Goal: Task Accomplishment & Management: Use online tool/utility

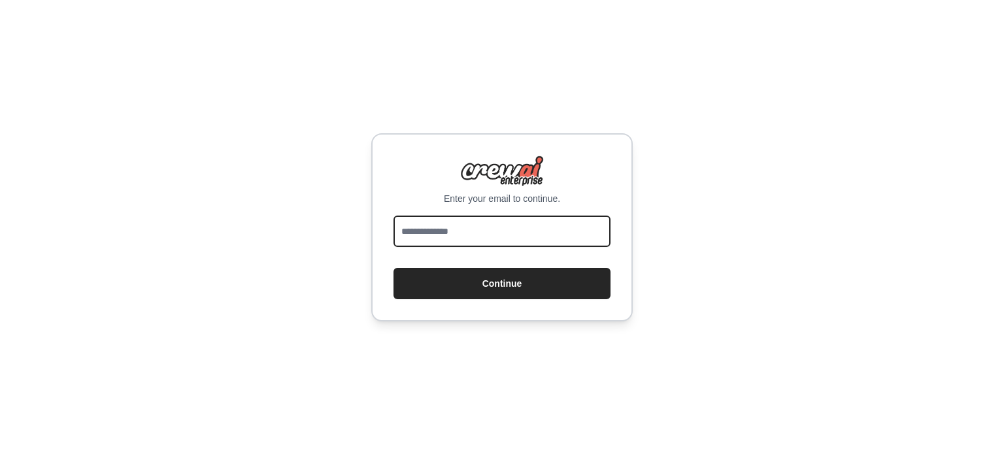
click at [450, 231] on input "email" at bounding box center [502, 231] width 217 height 31
click at [394, 247] on div at bounding box center [394, 247] width 0 height 0
type input "**********"
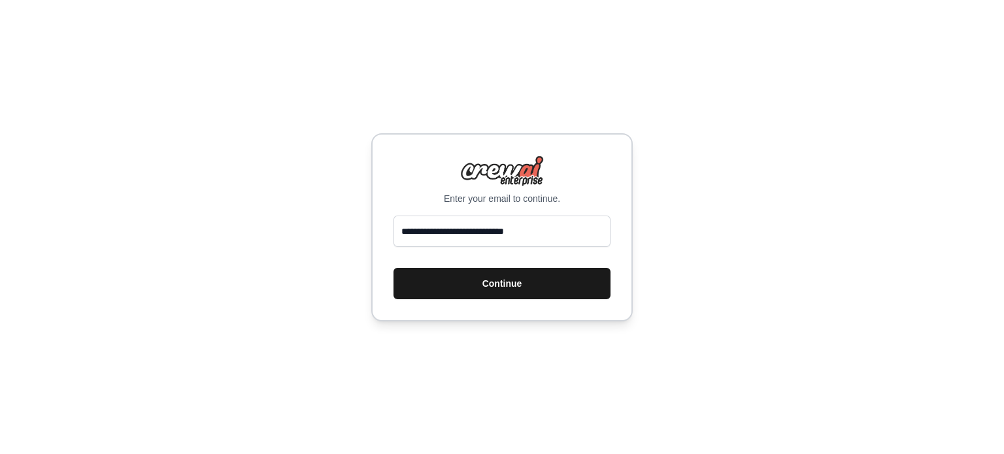
click at [536, 276] on button "Continue" at bounding box center [502, 283] width 217 height 31
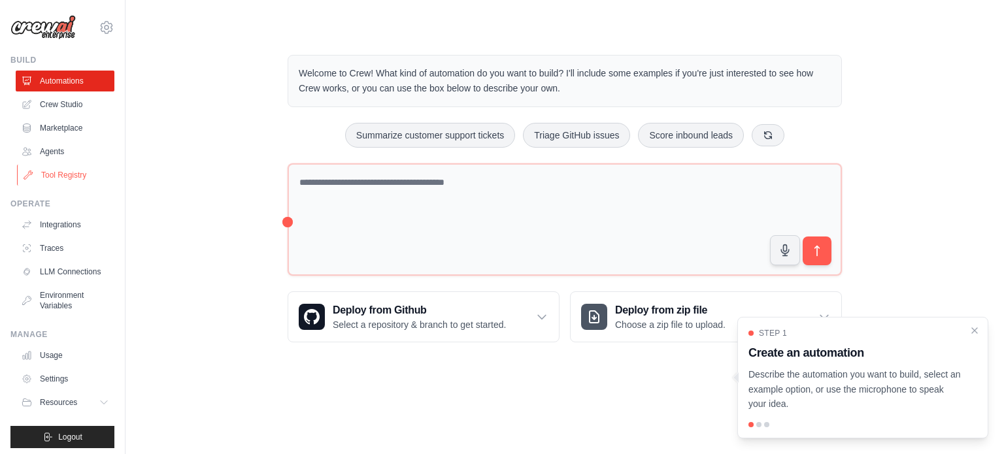
click at [68, 172] on link "Tool Registry" at bounding box center [66, 175] width 99 height 21
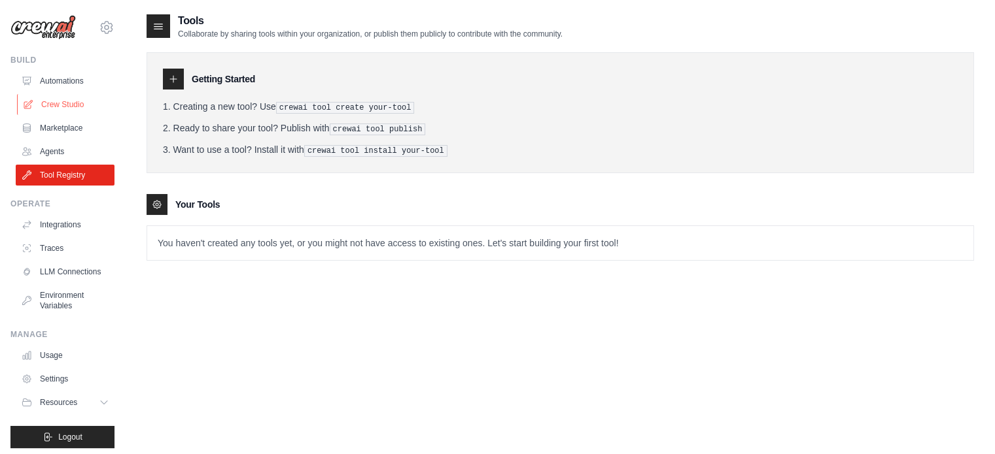
click at [68, 99] on link "Crew Studio" at bounding box center [66, 104] width 99 height 21
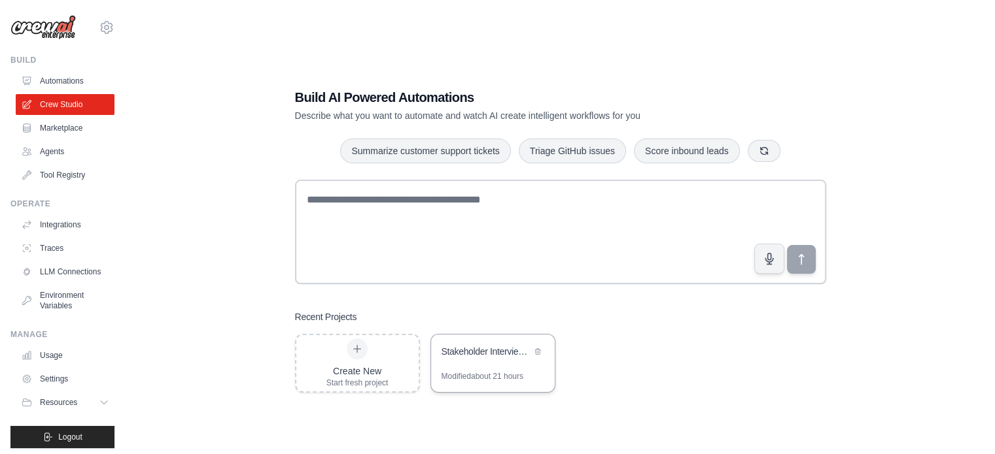
click at [516, 352] on div "Stakeholder Interview Briefing System" at bounding box center [486, 351] width 90 height 13
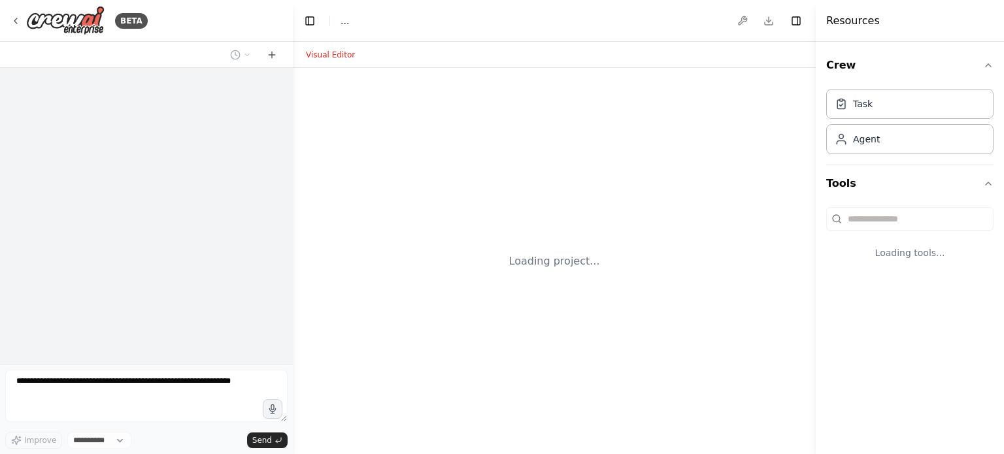
select select "****"
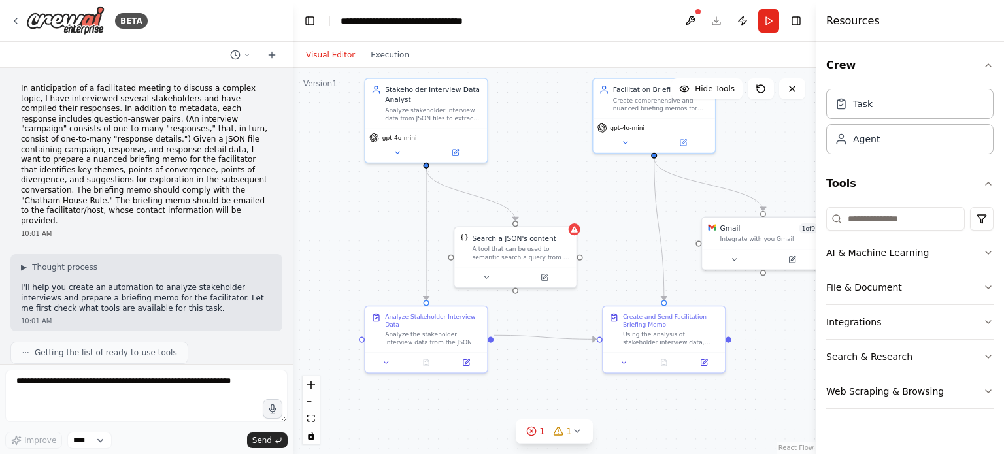
drag, startPoint x: 619, startPoint y: 173, endPoint x: 570, endPoint y: 109, distance: 80.7
click at [570, 109] on div ".deletable-edge-delete-btn { width: 20px; height: 20px; border: 0px solid #ffff…" at bounding box center [554, 261] width 523 height 386
click at [541, 241] on div "Search a JSON's content A tool that can be used to semantic search a query from…" at bounding box center [522, 244] width 98 height 27
click at [531, 248] on div "A tool that can be used to semantic search a query from a JSON's content." at bounding box center [522, 251] width 98 height 16
click at [487, 274] on icon at bounding box center [487, 276] width 8 height 8
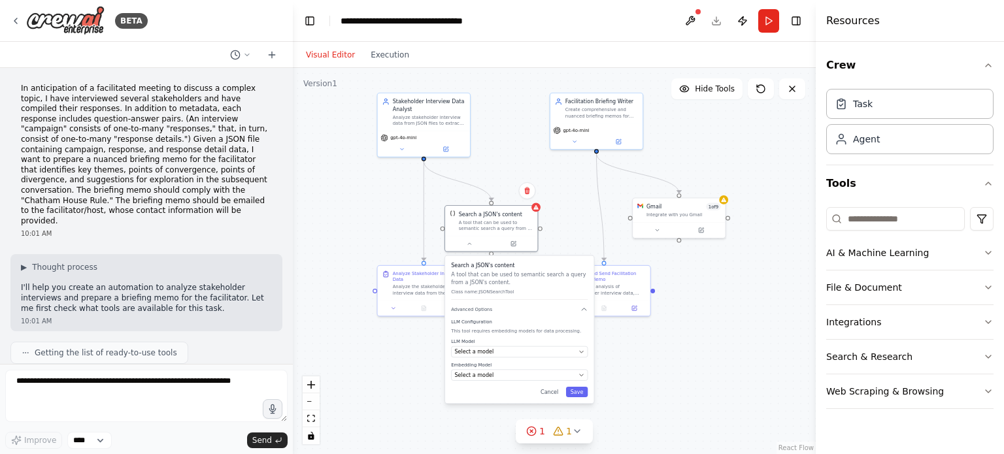
drag, startPoint x: 356, startPoint y: 364, endPoint x: 348, endPoint y: 329, distance: 35.7
click at [348, 329] on div ".deletable-edge-delete-btn { width: 20px; height: 20px; border: 0px solid #ffff…" at bounding box center [554, 261] width 523 height 386
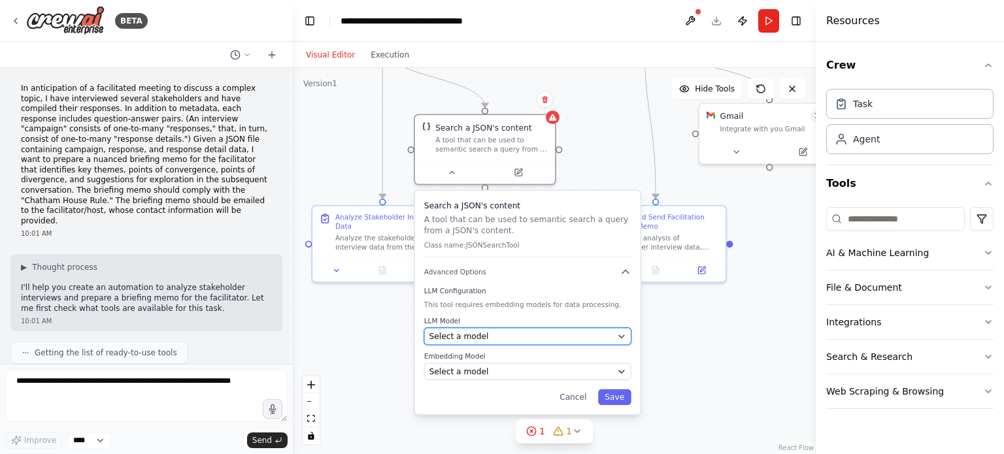
click at [564, 331] on div "Select a model" at bounding box center [521, 336] width 183 height 11
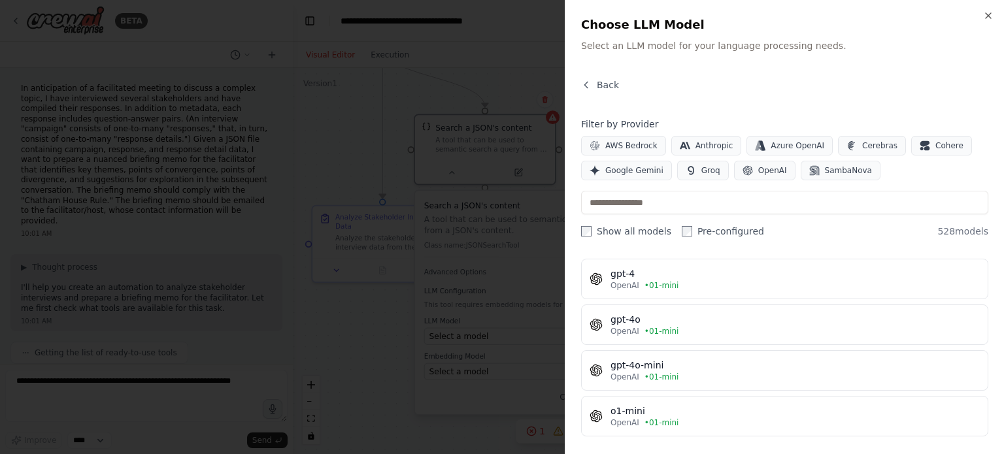
scroll to position [65, 0]
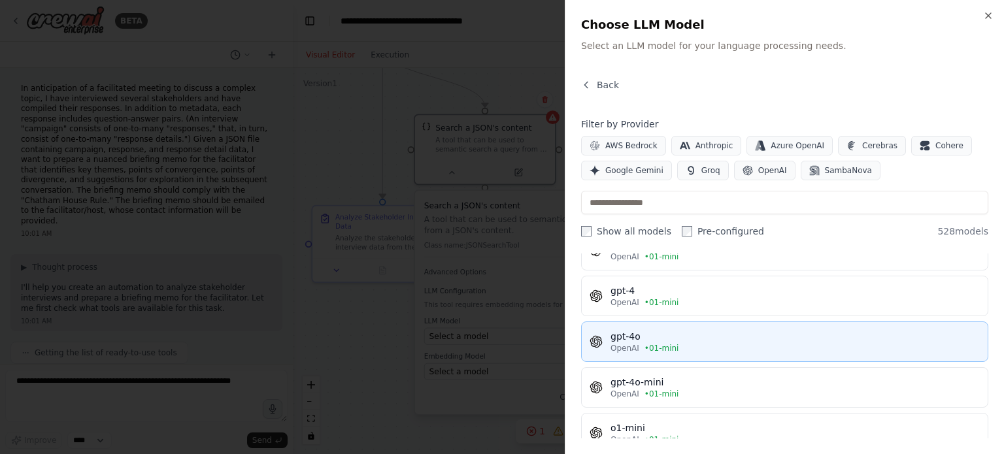
click at [719, 332] on div "gpt-4o" at bounding box center [795, 336] width 369 height 13
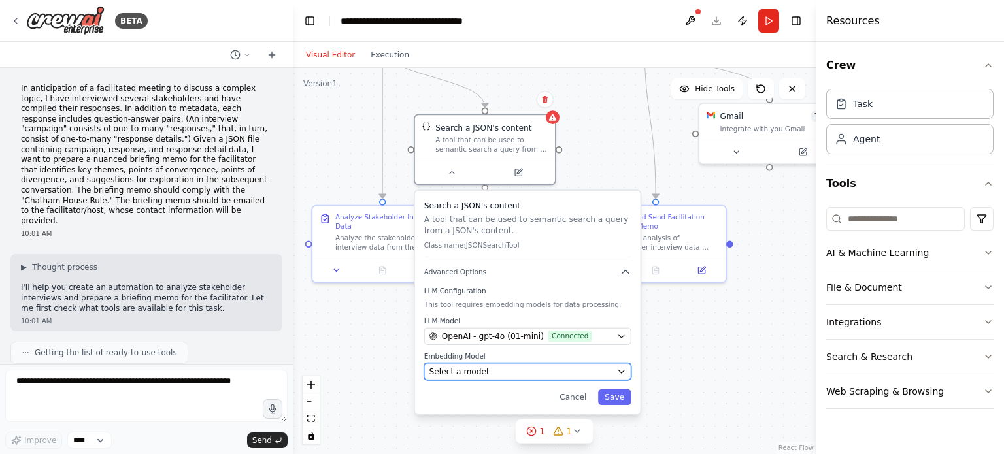
click at [507, 371] on div "Select a model" at bounding box center [521, 371] width 183 height 11
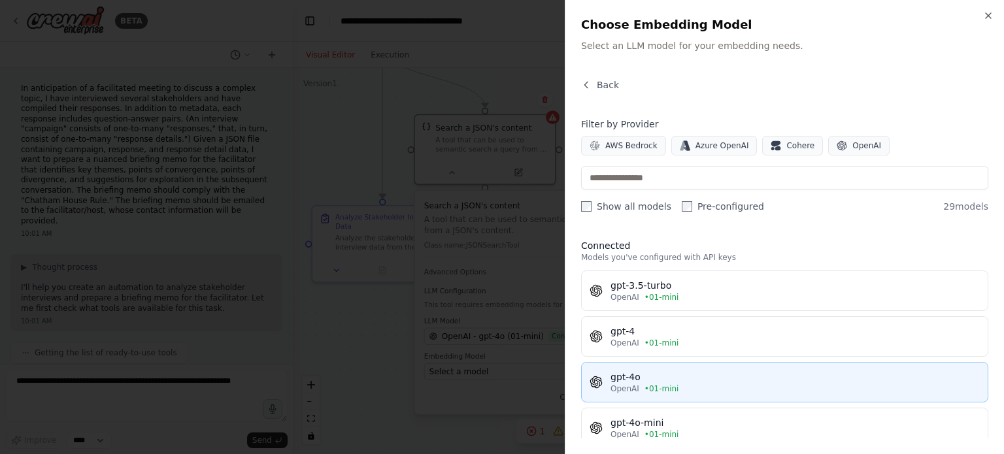
click at [642, 373] on div "gpt-4o" at bounding box center [795, 377] width 369 height 13
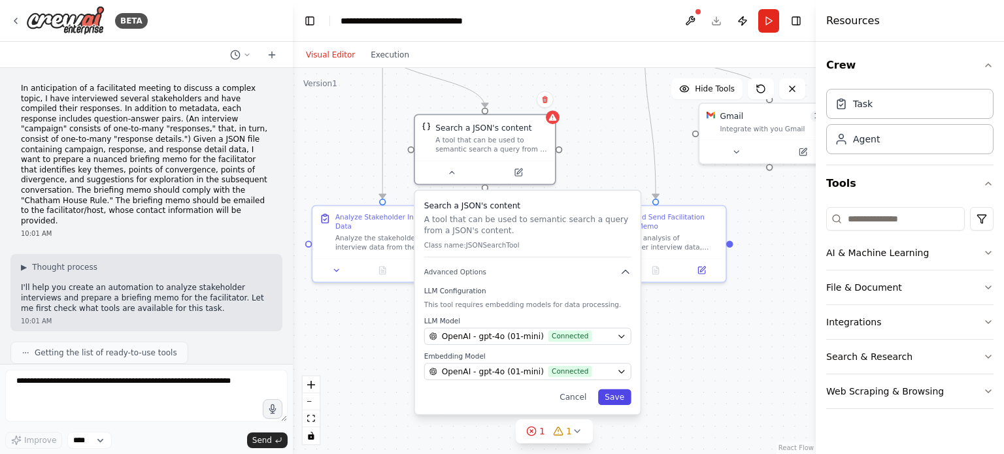
click at [616, 394] on button "Save" at bounding box center [614, 398] width 33 height 16
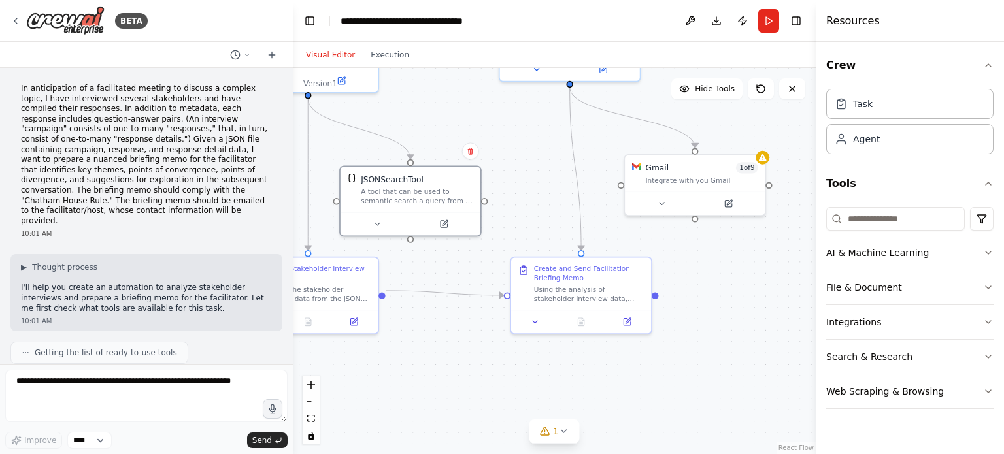
drag, startPoint x: 742, startPoint y: 322, endPoint x: 666, endPoint y: 377, distance: 93.5
click at [664, 380] on div ".deletable-edge-delete-btn { width: 20px; height: 20px; border: 0px solid #ffff…" at bounding box center [554, 261] width 523 height 386
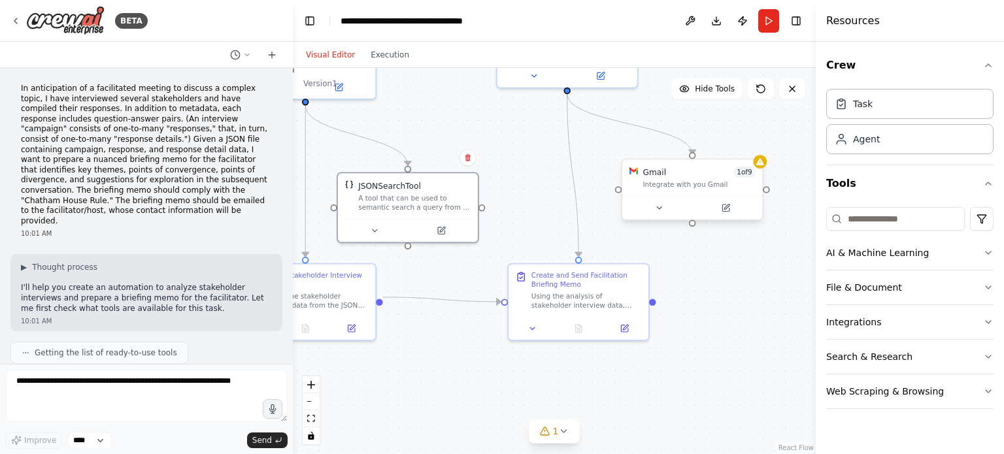
click at [730, 179] on div "Gmail 1 of 9 Integrate with you Gmail" at bounding box center [699, 178] width 112 height 23
click at [657, 207] on icon at bounding box center [659, 208] width 5 height 2
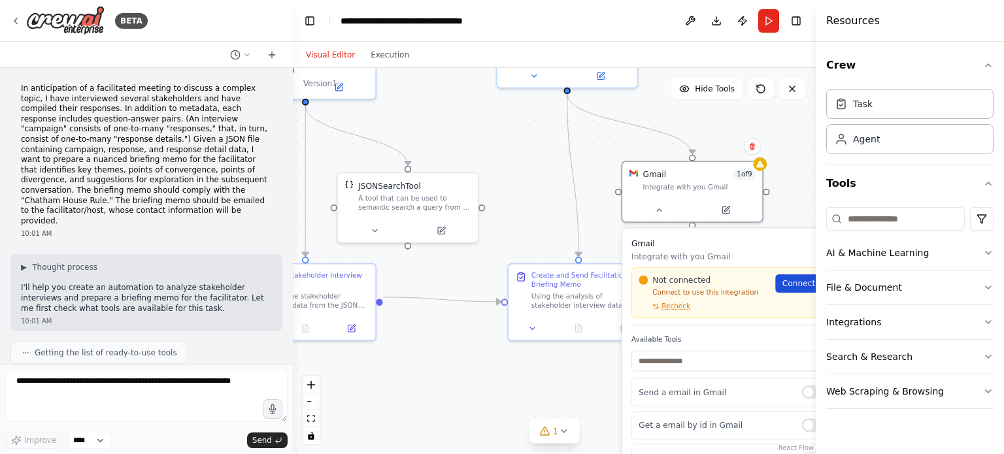
click at [800, 282] on span "Connect" at bounding box center [799, 283] width 33 height 11
click at [795, 290] on link "Connect" at bounding box center [804, 284] width 56 height 18
click at [668, 308] on span "Recheck" at bounding box center [676, 306] width 29 height 9
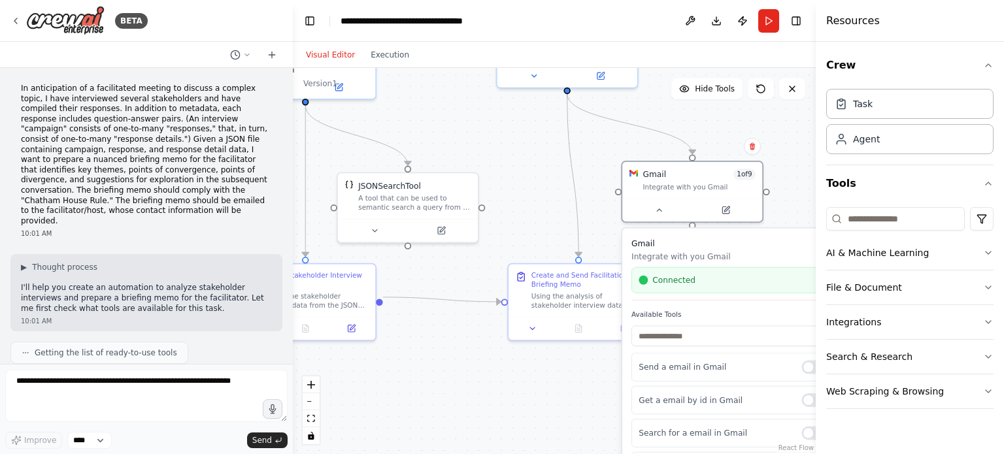
click at [598, 405] on div ".deletable-edge-delete-btn { width: 20px; height: 20px; border: 0px solid #ffff…" at bounding box center [554, 261] width 523 height 386
click at [556, 211] on div ".deletable-edge-delete-btn { width: 20px; height: 20px; border: 0px solid #ffff…" at bounding box center [554, 261] width 523 height 386
click at [787, 124] on div ".deletable-edge-delete-btn { width: 20px; height: 20px; border: 0px solid #ffff…" at bounding box center [554, 261] width 523 height 386
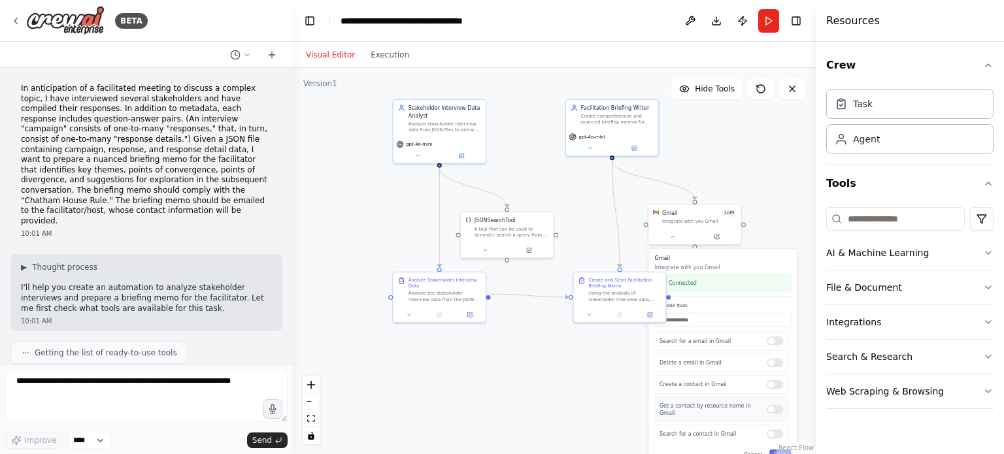
scroll to position [131, 0]
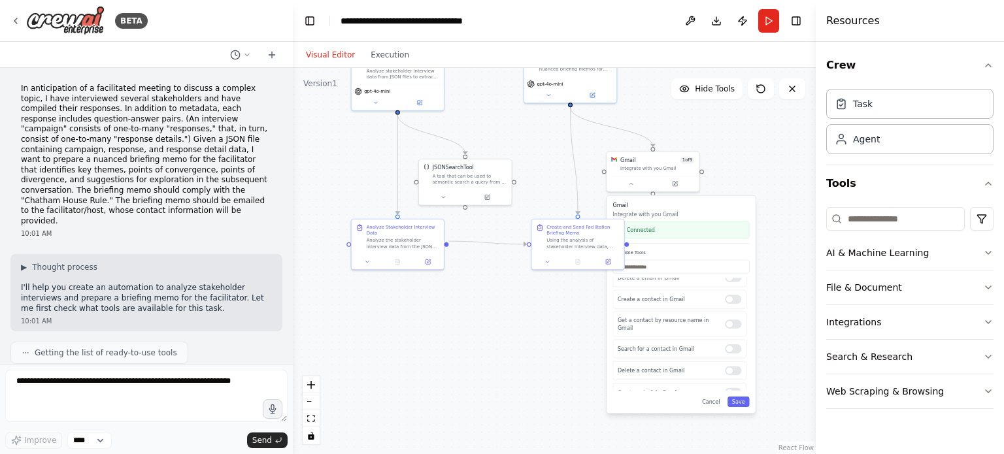
drag, startPoint x: 599, startPoint y: 392, endPoint x: 567, endPoint y: 332, distance: 67.6
click at [558, 317] on div ".deletable-edge-delete-btn { width: 20px; height: 20px; border: 0px solid #ffff…" at bounding box center [554, 261] width 523 height 386
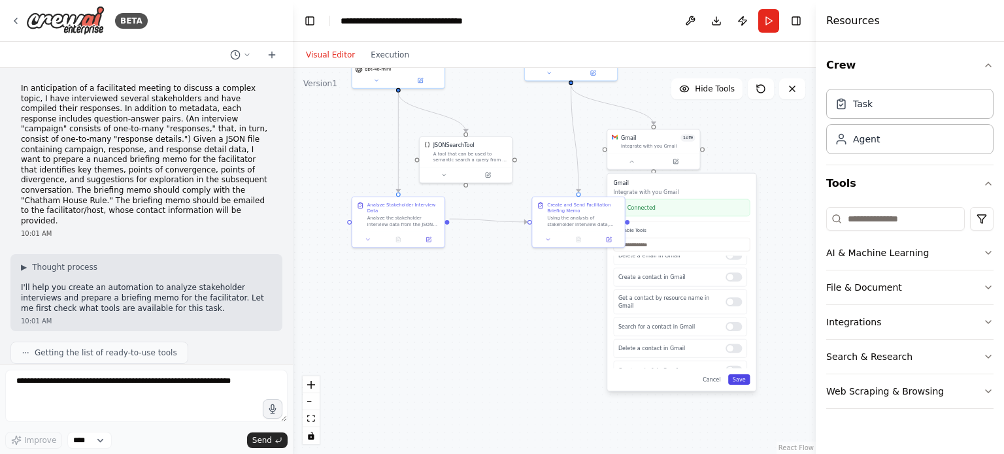
click at [743, 377] on button "Save" at bounding box center [739, 380] width 22 height 10
click at [740, 377] on button "Save" at bounding box center [739, 380] width 22 height 10
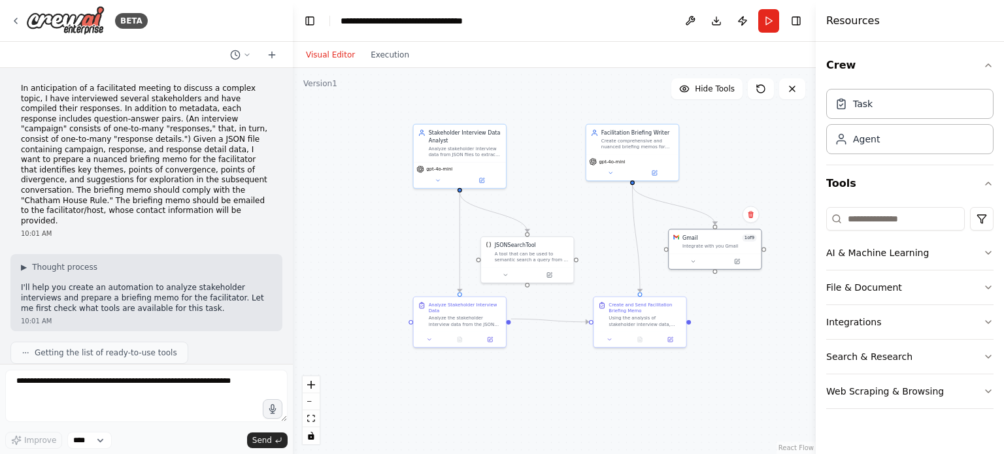
drag, startPoint x: 605, startPoint y: 292, endPoint x: 666, endPoint y: 392, distance: 118.0
click at [666, 392] on div ".deletable-edge-delete-btn { width: 20px; height: 20px; border: 0px solid #ffff…" at bounding box center [554, 261] width 523 height 386
click at [768, 16] on button "Run" at bounding box center [769, 21] width 21 height 24
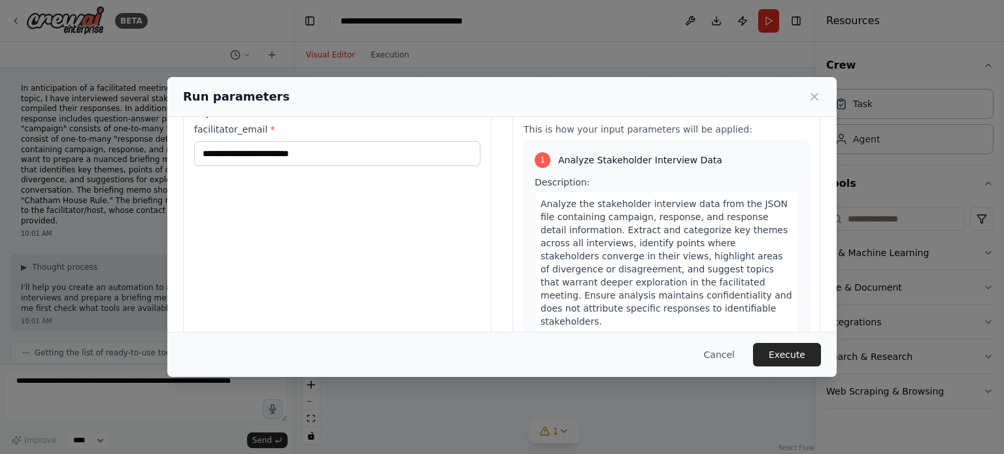
scroll to position [0, 0]
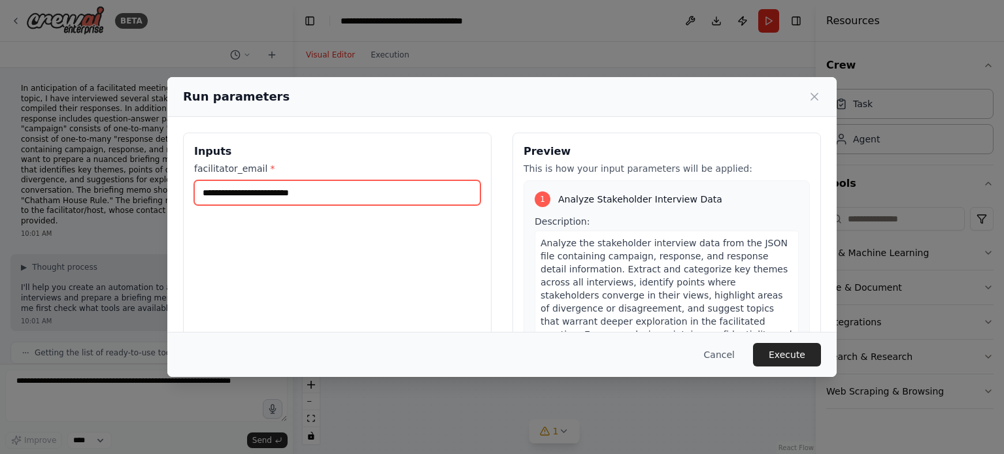
drag, startPoint x: 330, startPoint y: 190, endPoint x: 199, endPoint y: 169, distance: 131.7
click at [197, 169] on div "facilitator_email *" at bounding box center [337, 183] width 286 height 43
type input "**********"
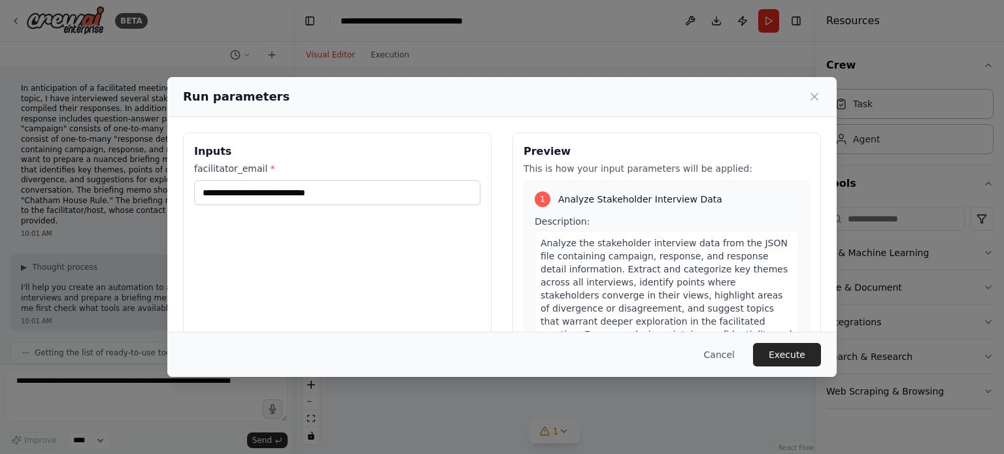
click at [293, 124] on div "**********" at bounding box center [502, 287] width 670 height 341
click at [779, 358] on button "Execute" at bounding box center [787, 355] width 68 height 24
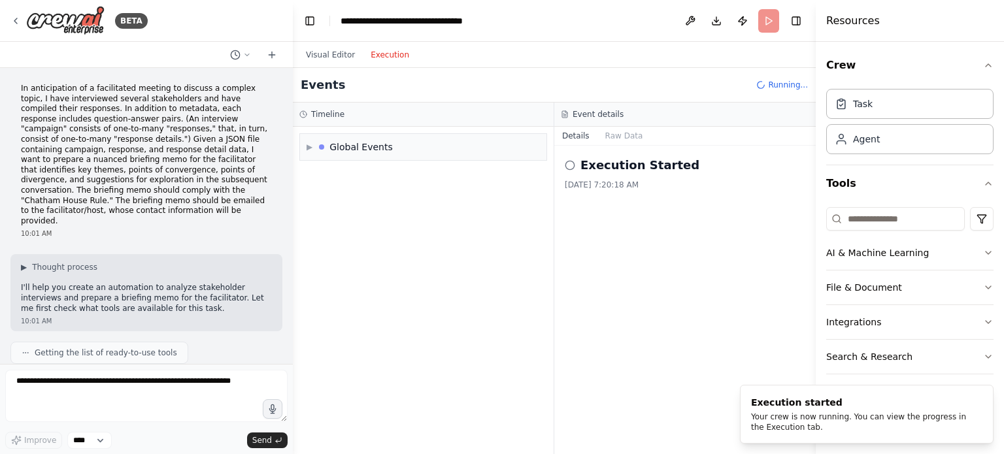
click at [380, 54] on button "Execution" at bounding box center [390, 55] width 54 height 16
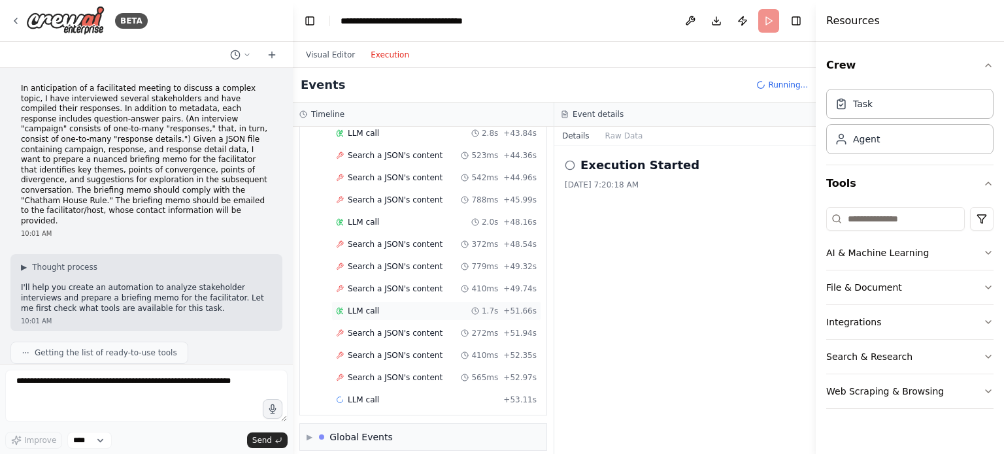
scroll to position [651, 0]
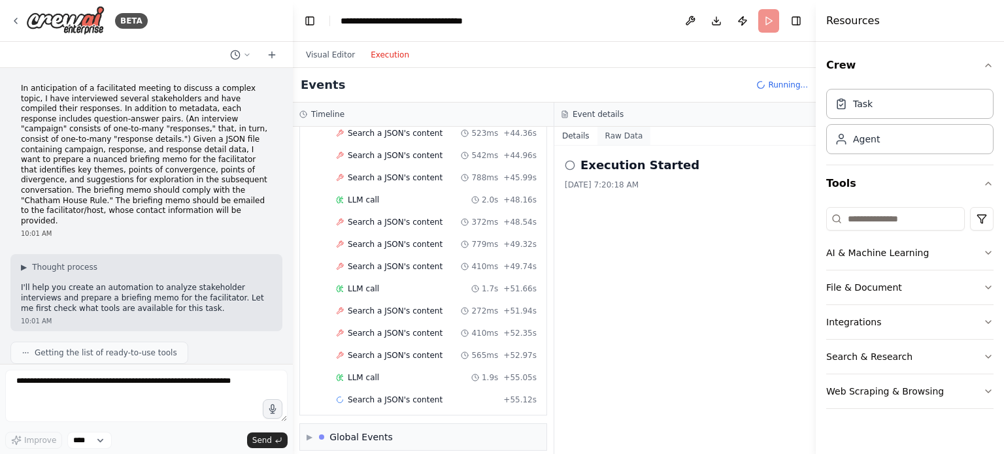
click at [612, 136] on button "Raw Data" at bounding box center [625, 136] width 54 height 18
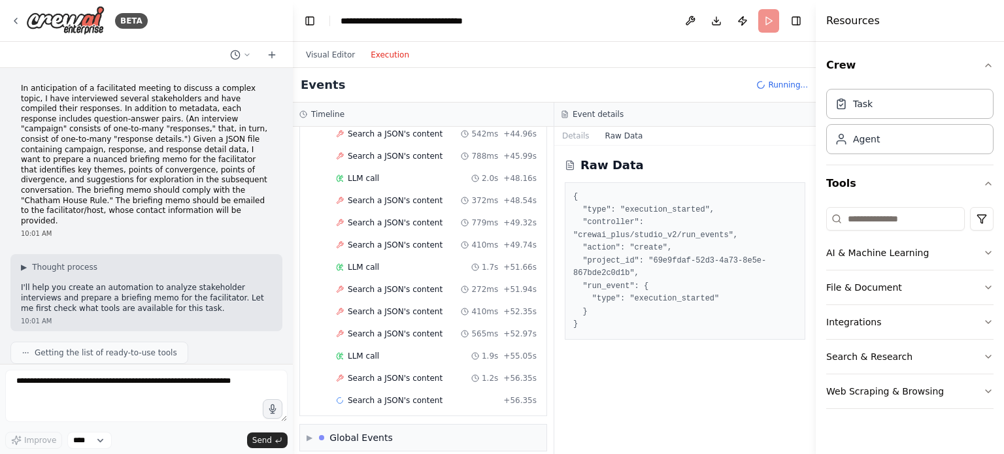
scroll to position [695, 0]
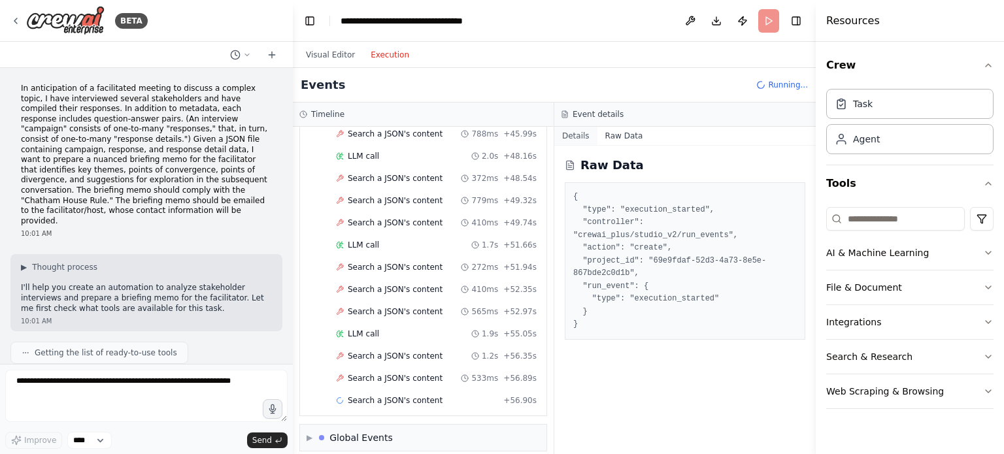
click at [580, 138] on button "Details" at bounding box center [576, 136] width 43 height 18
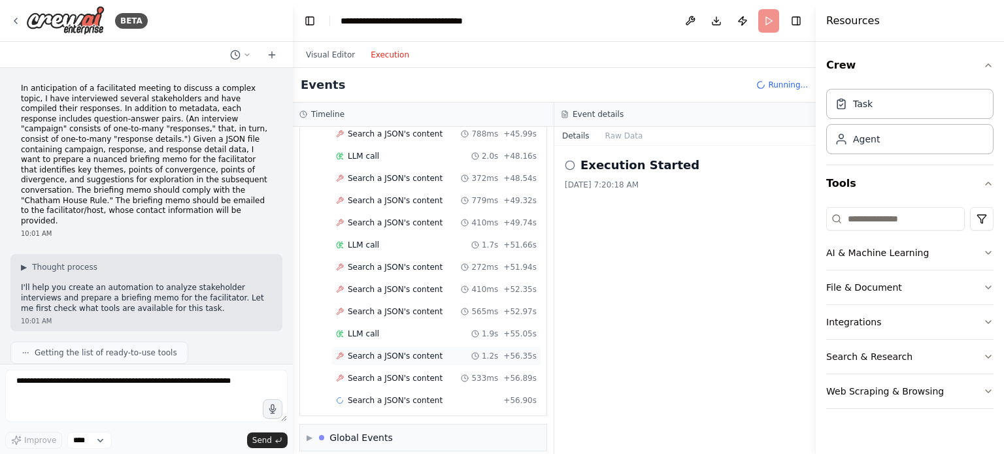
scroll to position [717, 0]
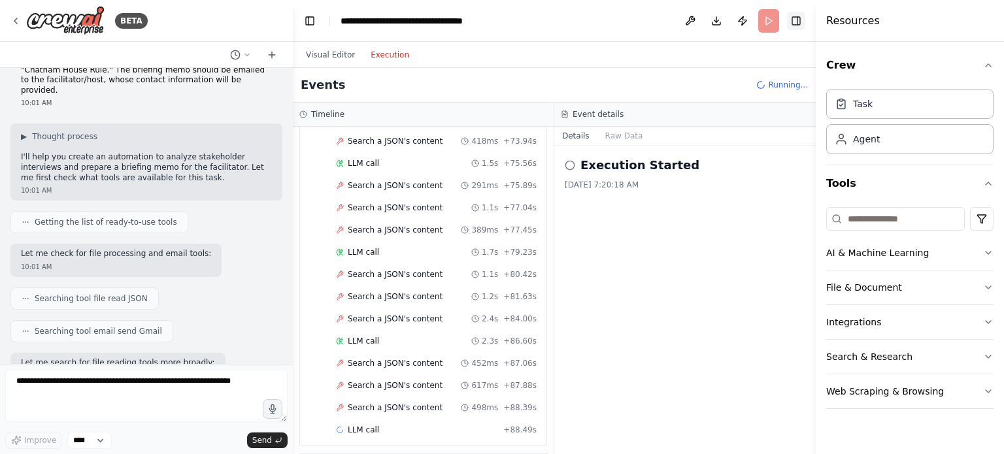
scroll to position [1332, 0]
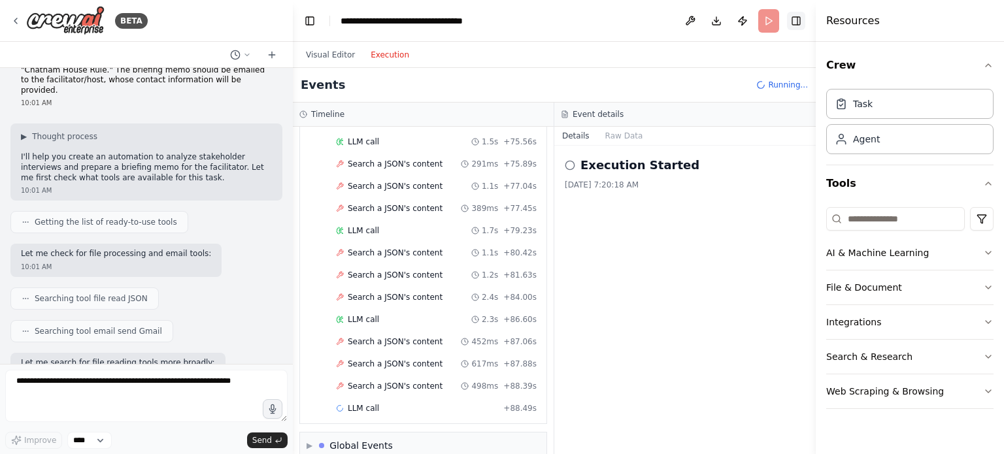
click at [796, 24] on button "Toggle Right Sidebar" at bounding box center [796, 21] width 18 height 18
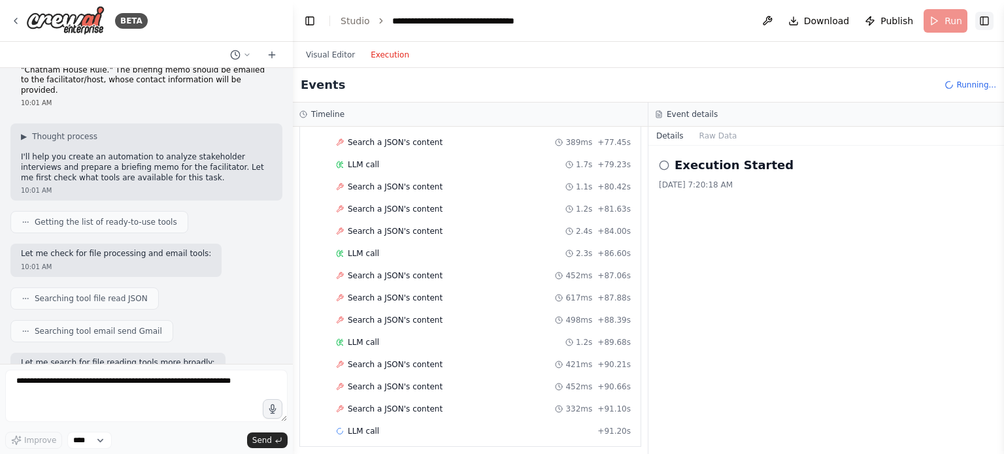
scroll to position [1420, 0]
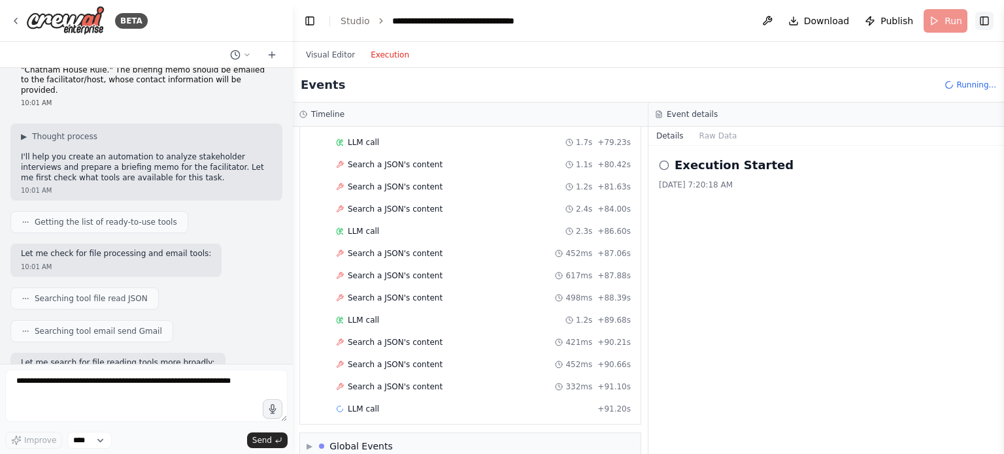
click at [991, 20] on button "Toggle Right Sidebar" at bounding box center [985, 21] width 18 height 18
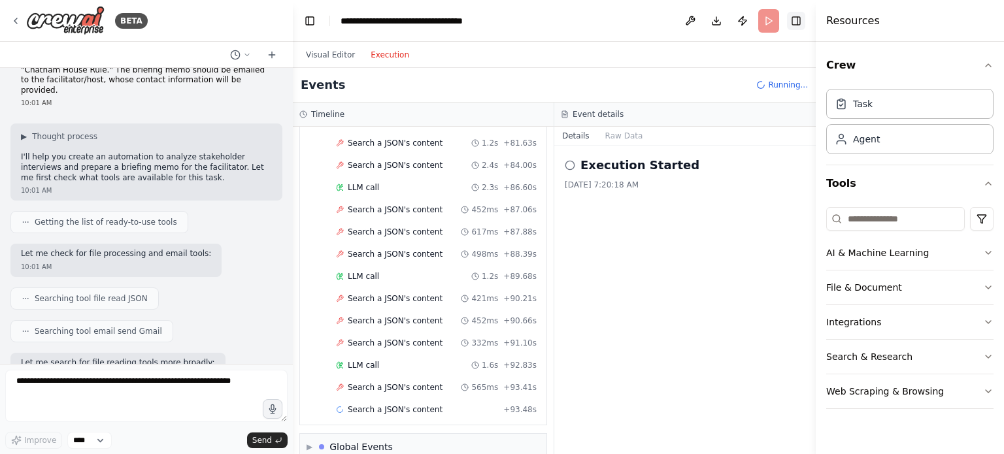
scroll to position [1486, 0]
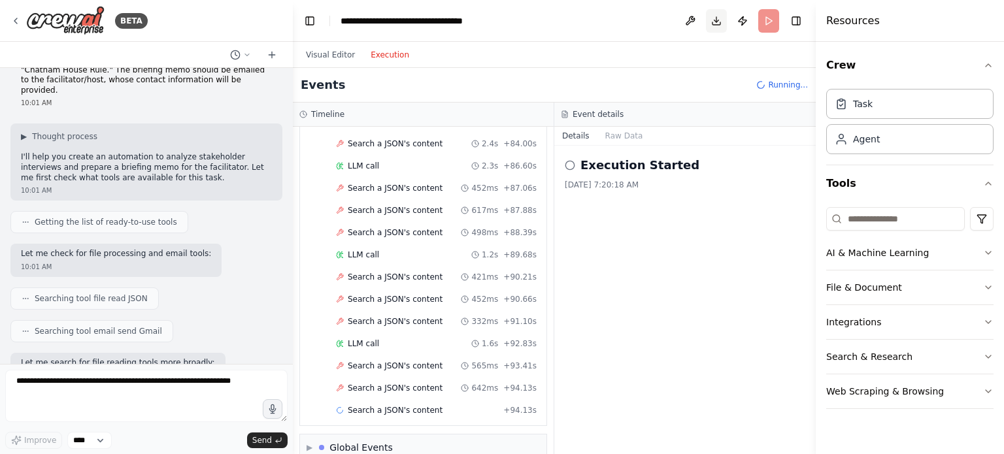
click at [800, 19] on button "Toggle Right Sidebar" at bounding box center [796, 21] width 18 height 18
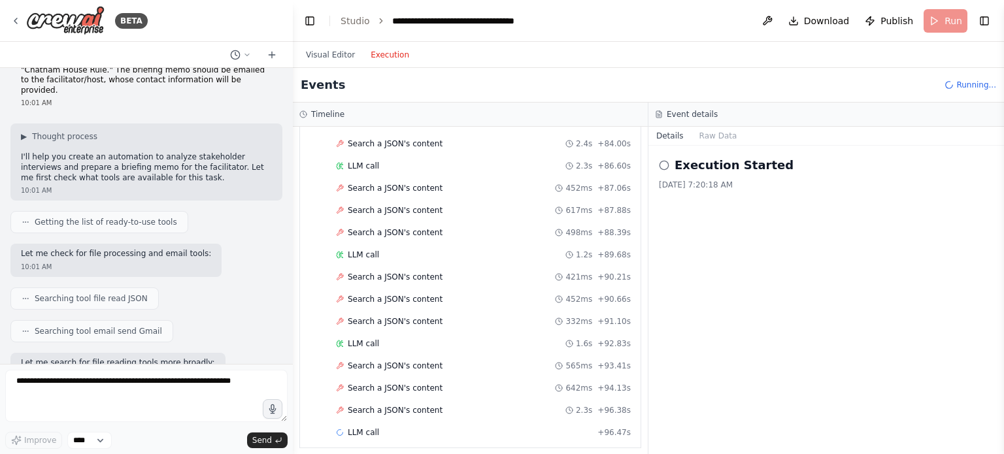
scroll to position [1508, 0]
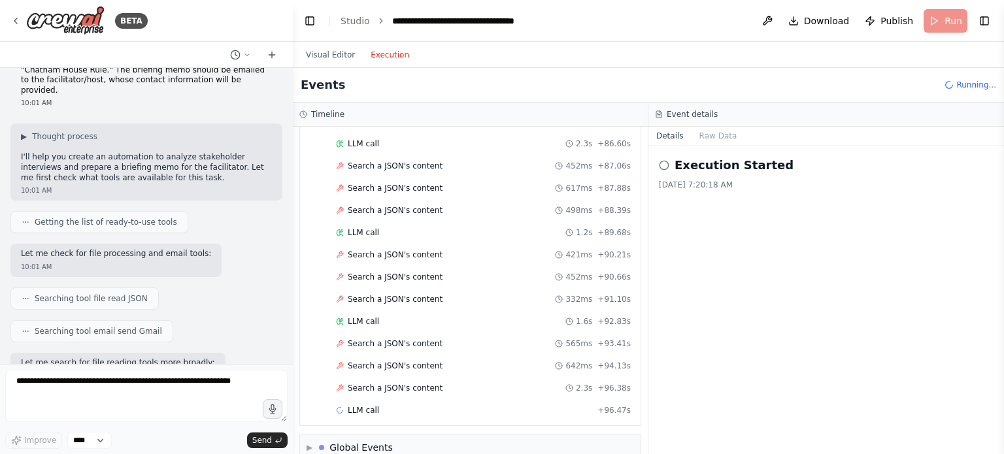
click at [311, 16] on button "Toggle Left Sidebar" at bounding box center [310, 21] width 18 height 18
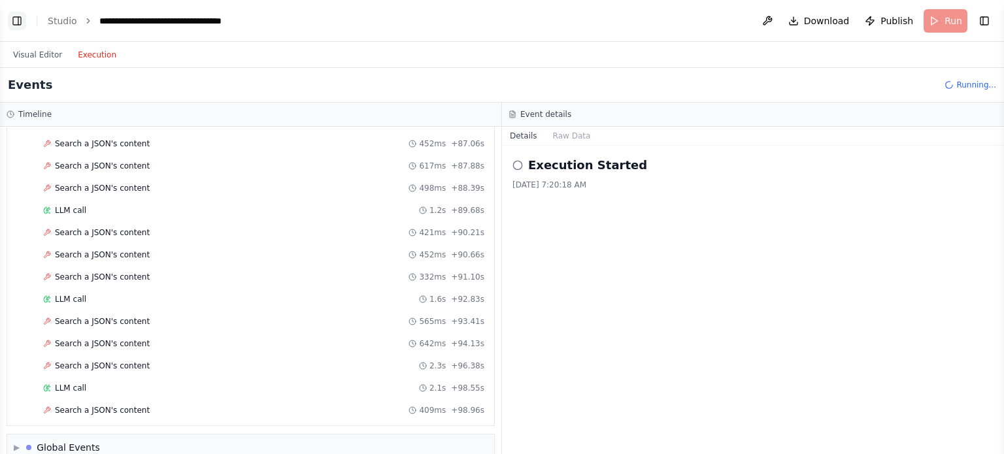
scroll to position [1552, 0]
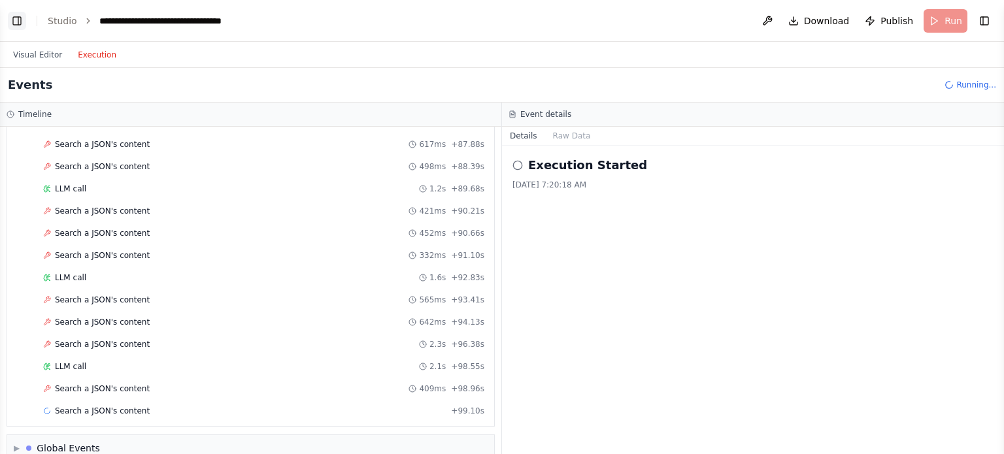
click at [21, 20] on button "Toggle Left Sidebar" at bounding box center [17, 21] width 18 height 18
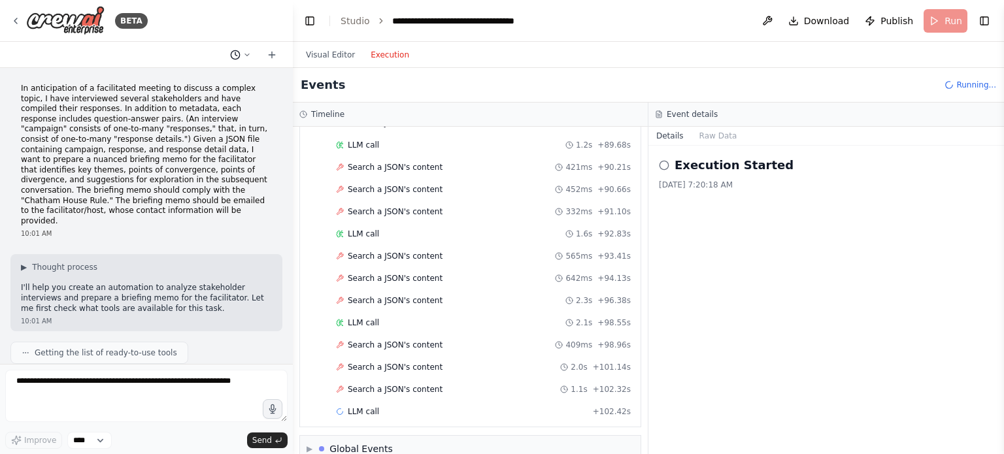
scroll to position [1618, 0]
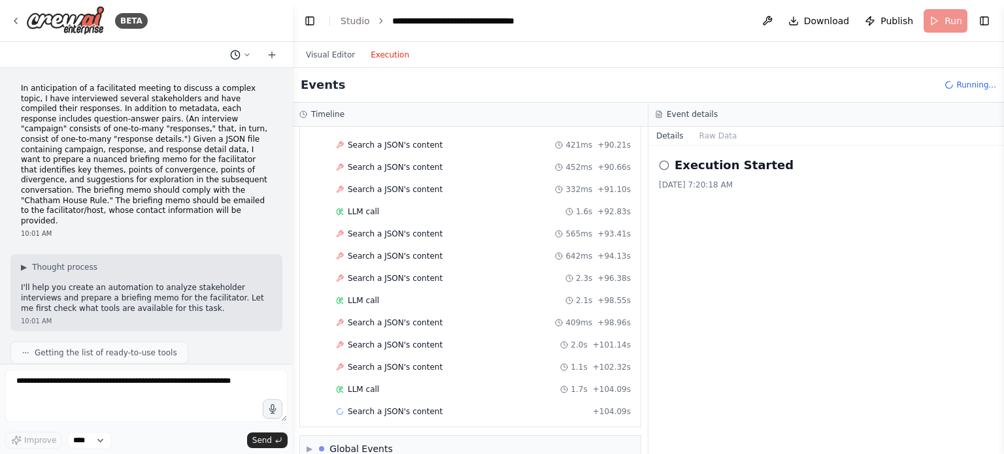
click at [247, 53] on icon at bounding box center [247, 55] width 8 height 8
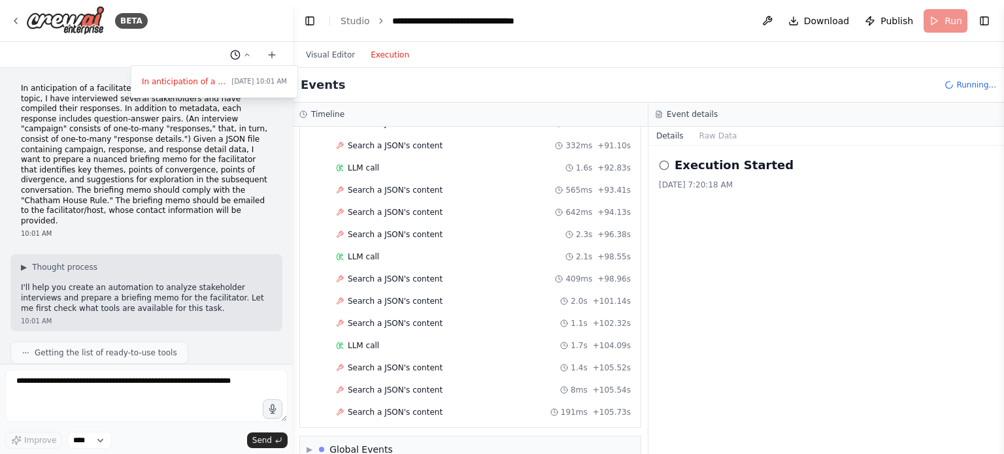
scroll to position [1684, 0]
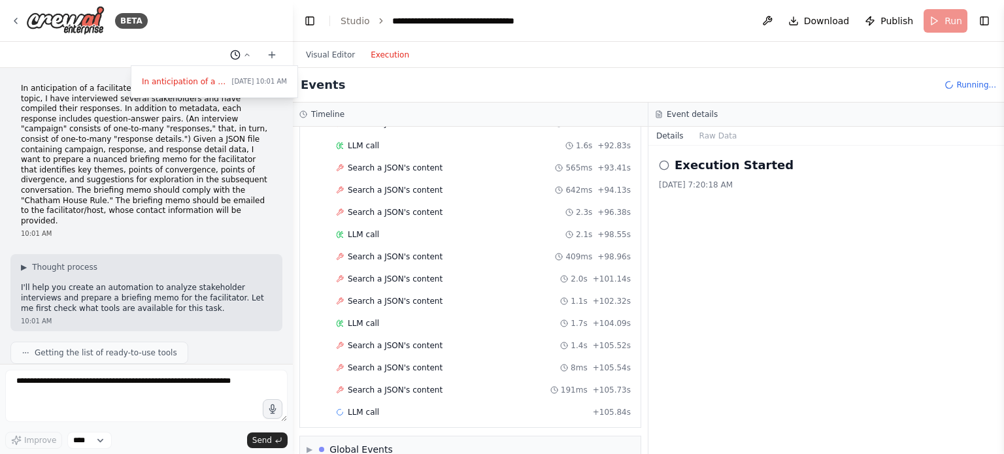
click at [247, 53] on div at bounding box center [146, 227] width 293 height 454
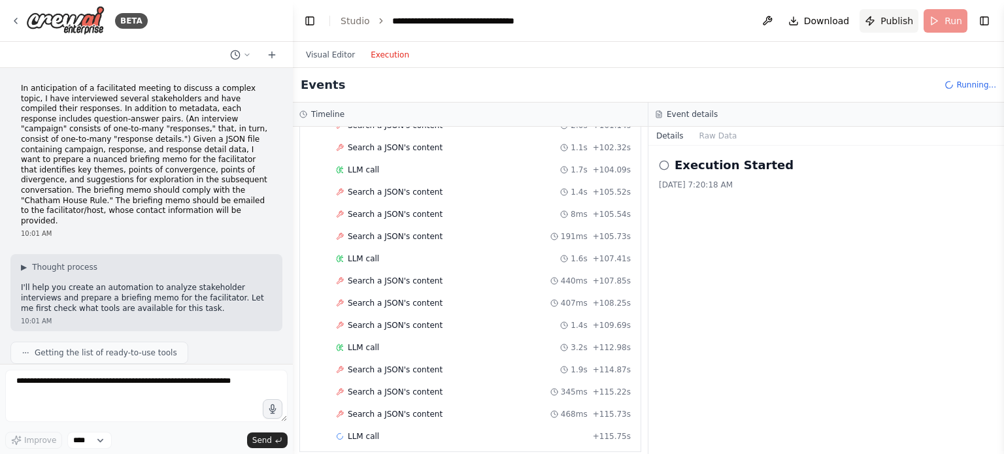
scroll to position [1860, 0]
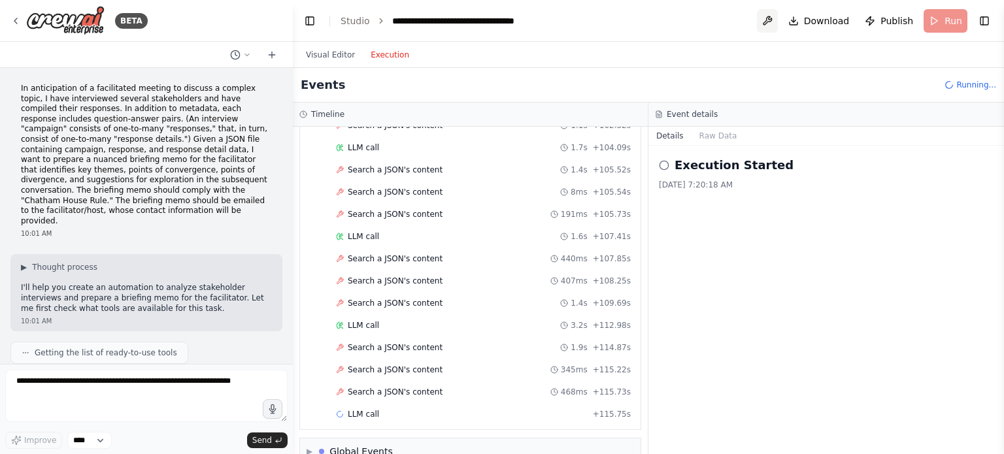
click at [770, 18] on button at bounding box center [767, 21] width 21 height 24
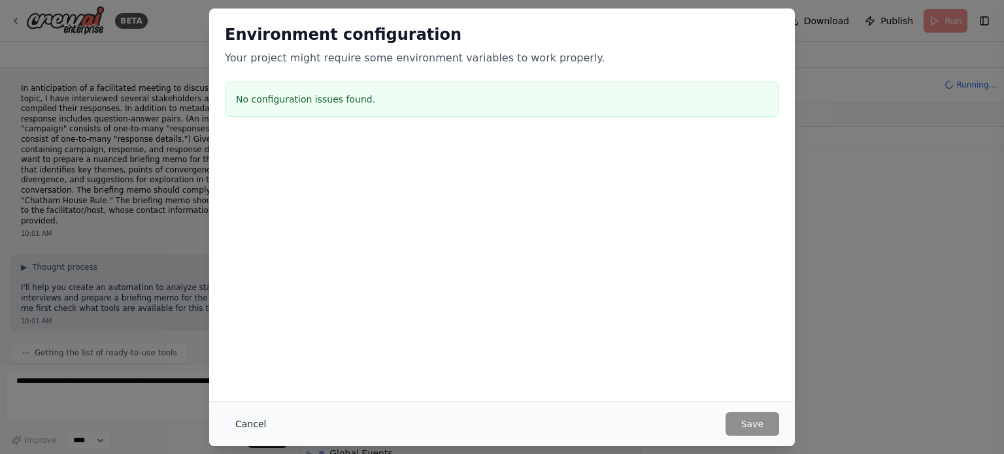
scroll to position [2013, 0]
click at [254, 420] on button "Cancel" at bounding box center [251, 425] width 52 height 24
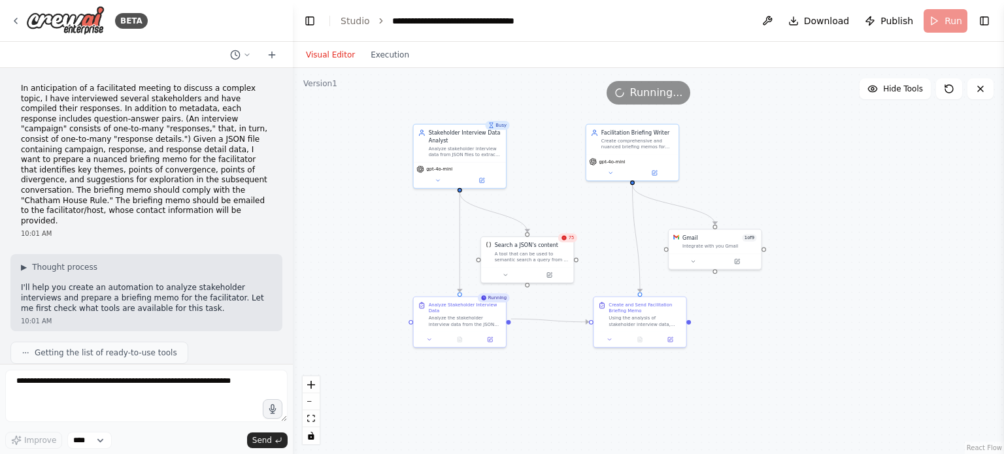
click at [345, 53] on button "Visual Editor" at bounding box center [330, 55] width 65 height 16
click at [980, 87] on icon at bounding box center [981, 89] width 10 height 10
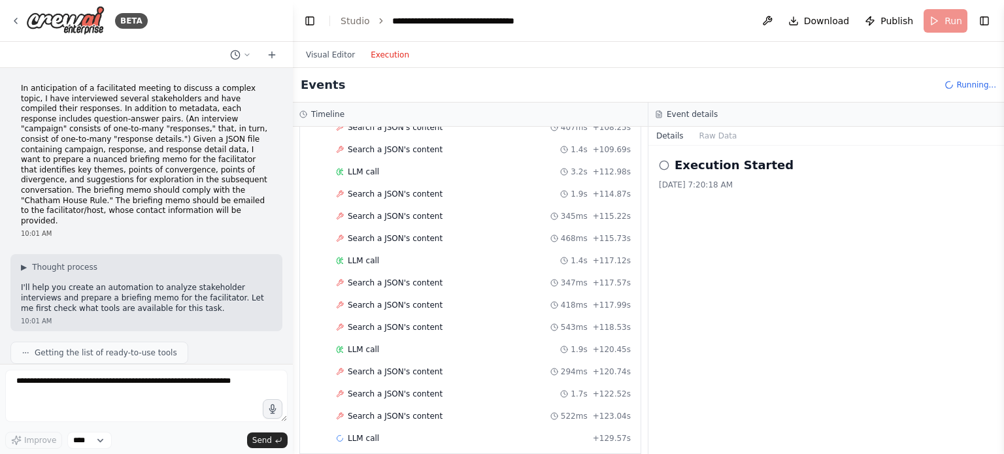
click at [398, 54] on button "Execution" at bounding box center [390, 55] width 54 height 16
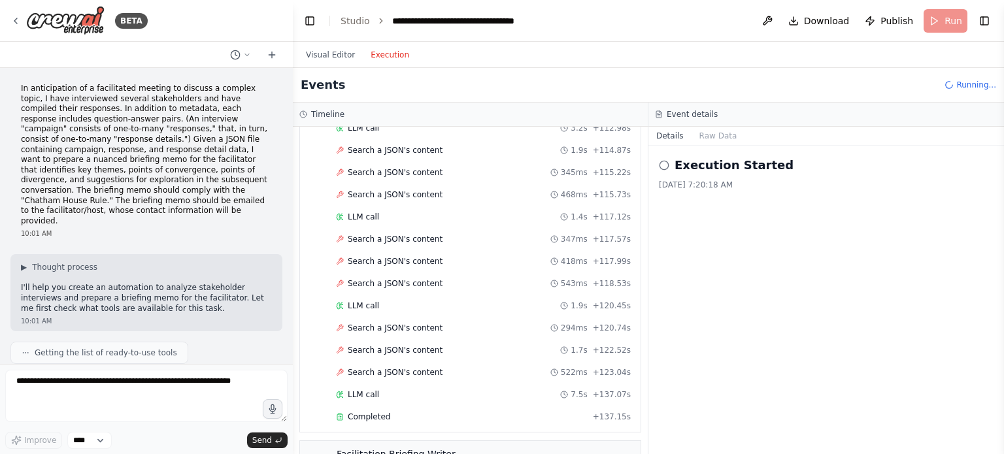
scroll to position [2176, 0]
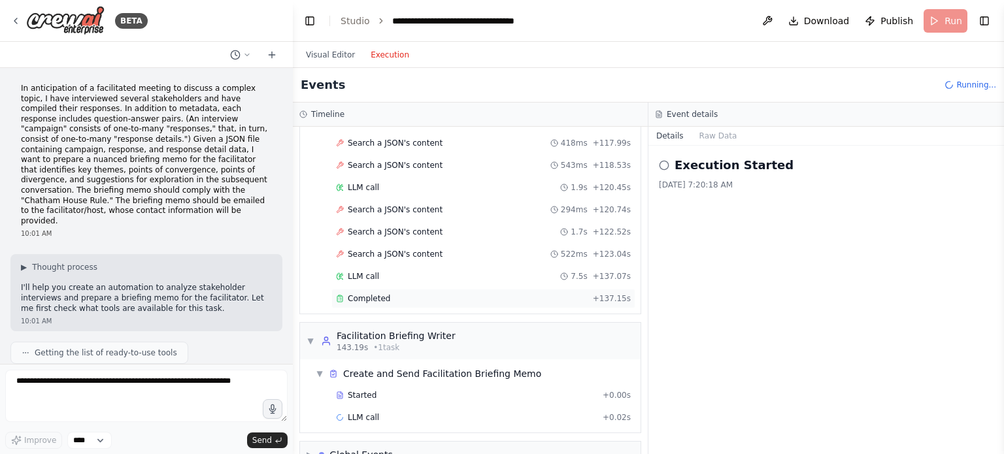
click at [364, 294] on span "Completed" at bounding box center [369, 299] width 43 height 10
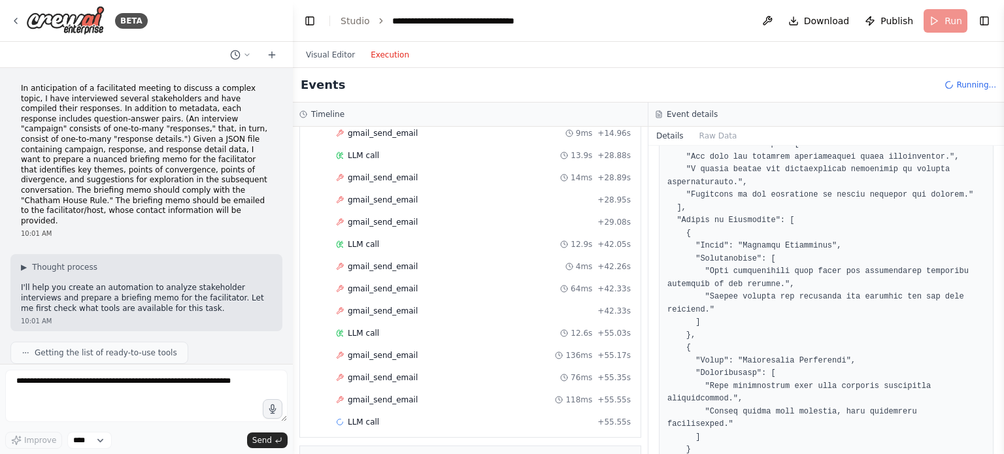
scroll to position [345, 0]
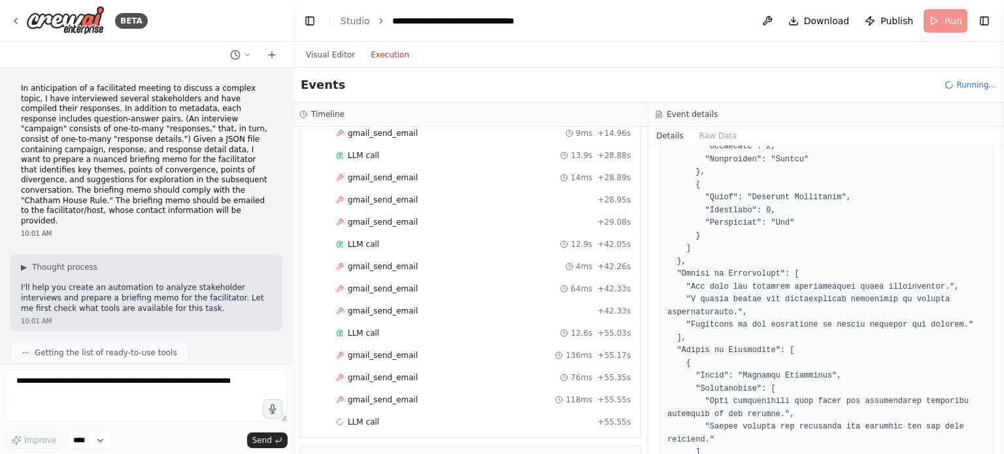
click at [668, 133] on button "Details" at bounding box center [670, 136] width 43 height 18
click at [719, 135] on button "Raw Data" at bounding box center [719, 136] width 54 height 18
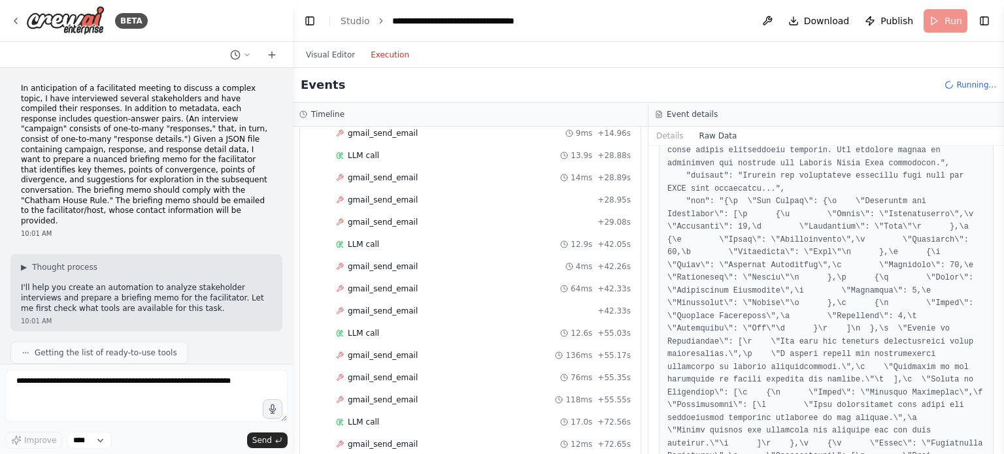
scroll to position [65, 0]
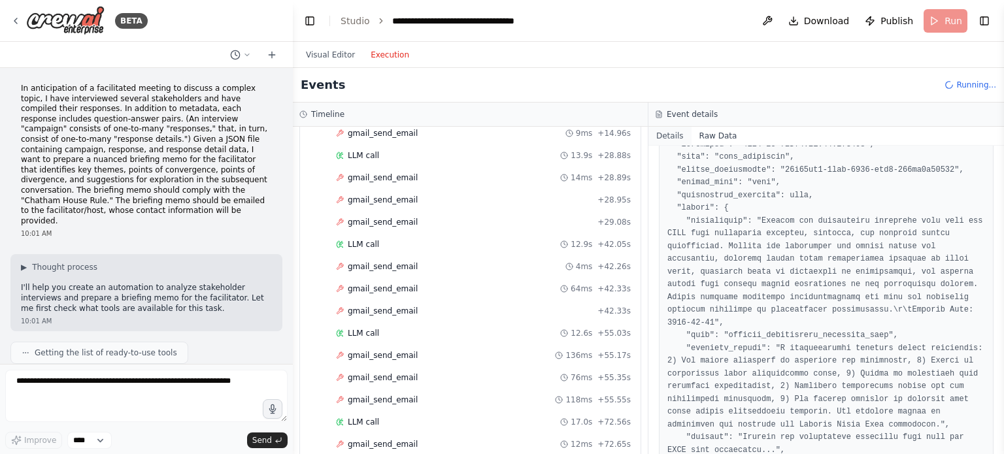
click at [674, 133] on button "Details" at bounding box center [670, 136] width 43 height 18
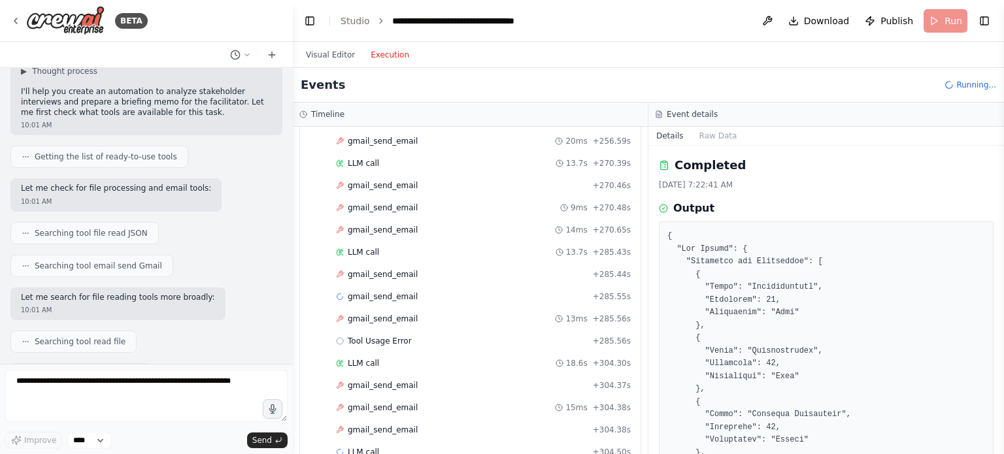
scroll to position [4131, 0]
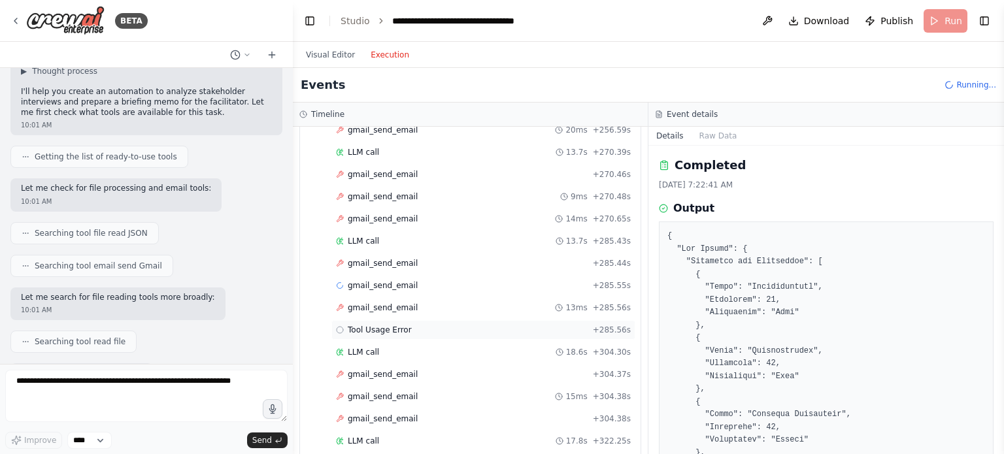
click at [361, 325] on span "Tool Usage Error" at bounding box center [380, 330] width 64 height 10
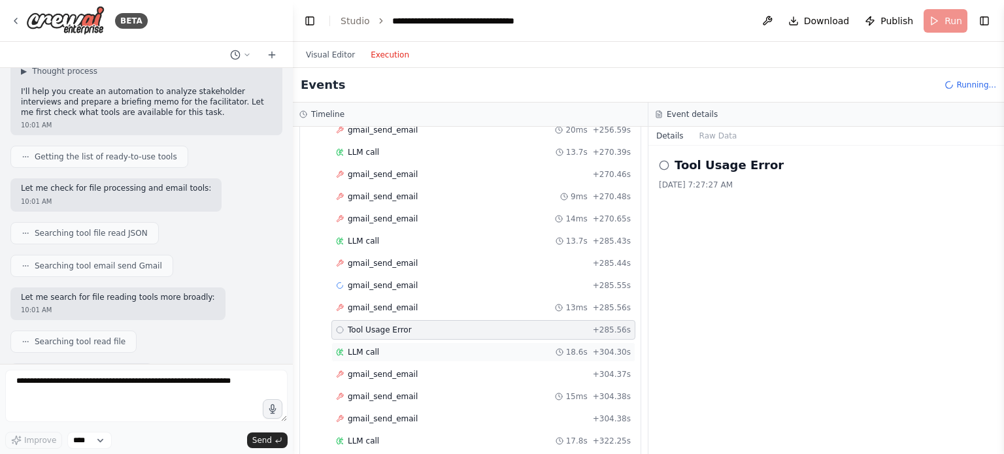
click at [366, 347] on span "LLM call" at bounding box center [363, 352] width 31 height 10
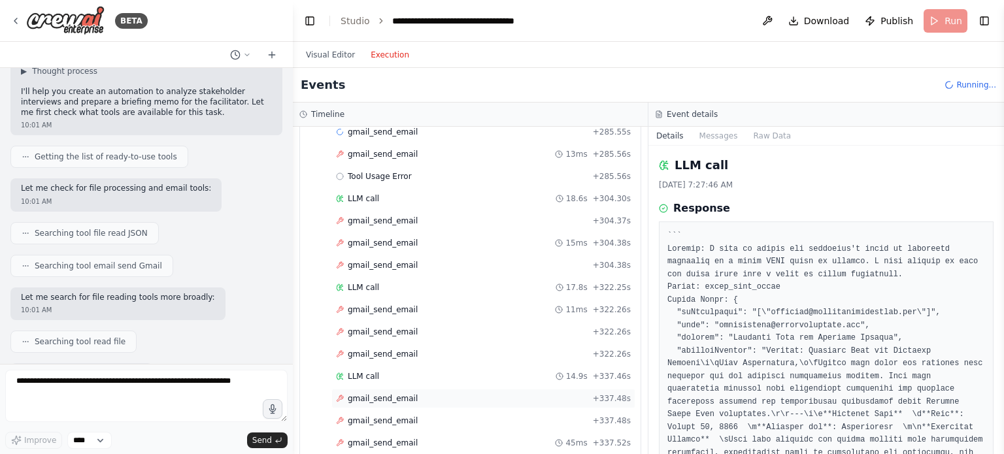
scroll to position [4307, 0]
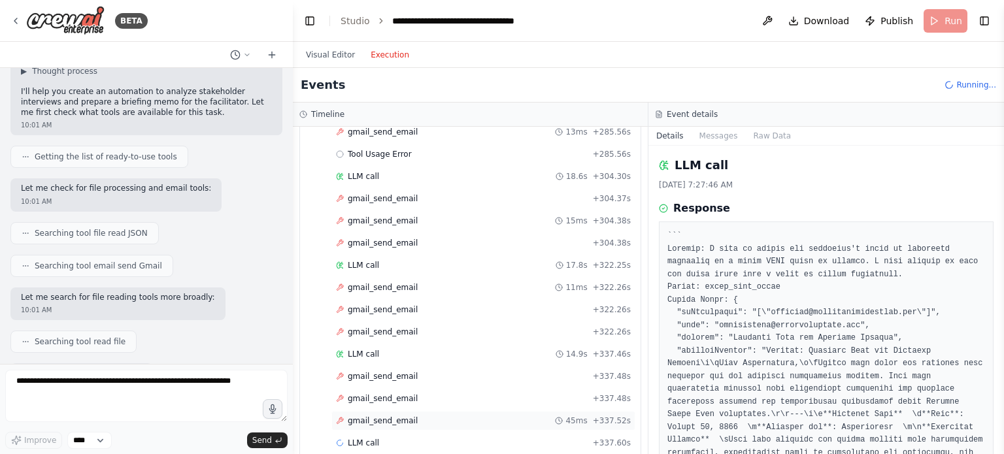
click at [403, 416] on span "gmail_send_email" at bounding box center [383, 421] width 70 height 10
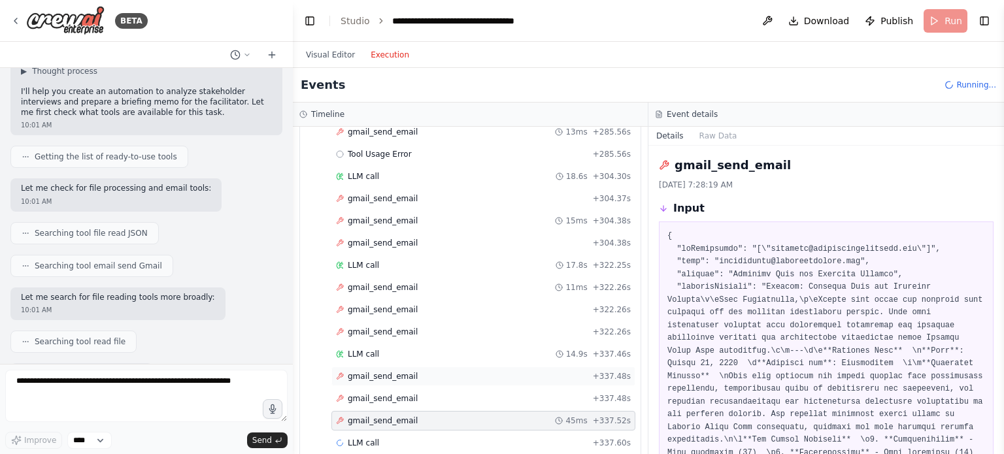
click at [412, 371] on div "gmail_send_email + 337.48s" at bounding box center [483, 376] width 295 height 10
click at [411, 394] on div "gmail_send_email + 337.48s" at bounding box center [483, 399] width 295 height 10
click at [408, 416] on div "gmail_send_email 45ms + 337.52s" at bounding box center [483, 421] width 295 height 10
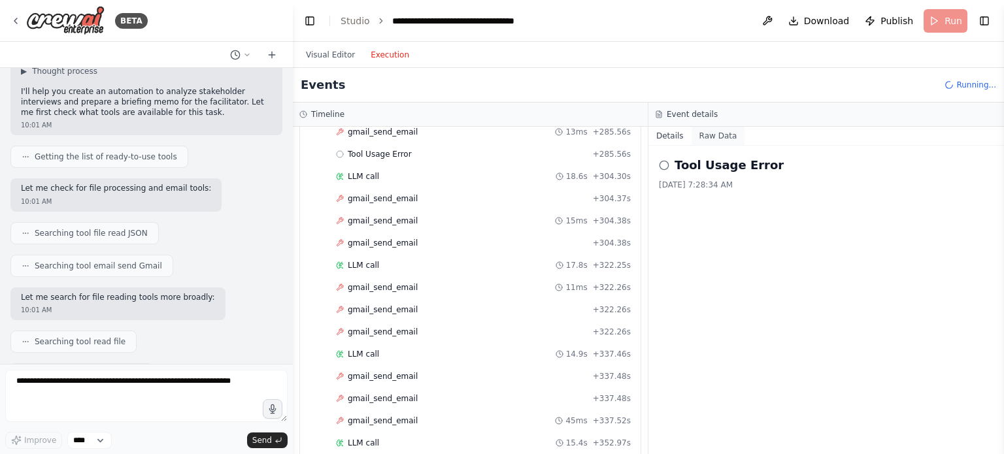
click at [721, 135] on button "Raw Data" at bounding box center [719, 136] width 54 height 18
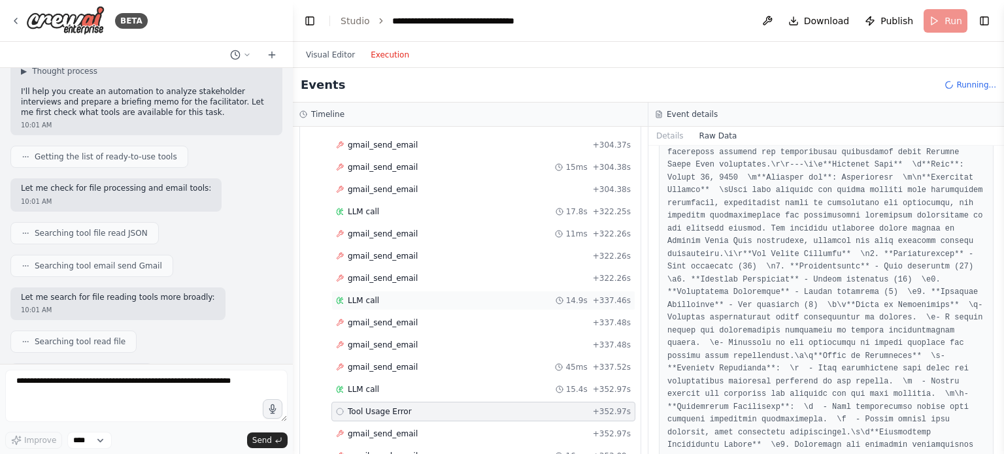
scroll to position [4417, 0]
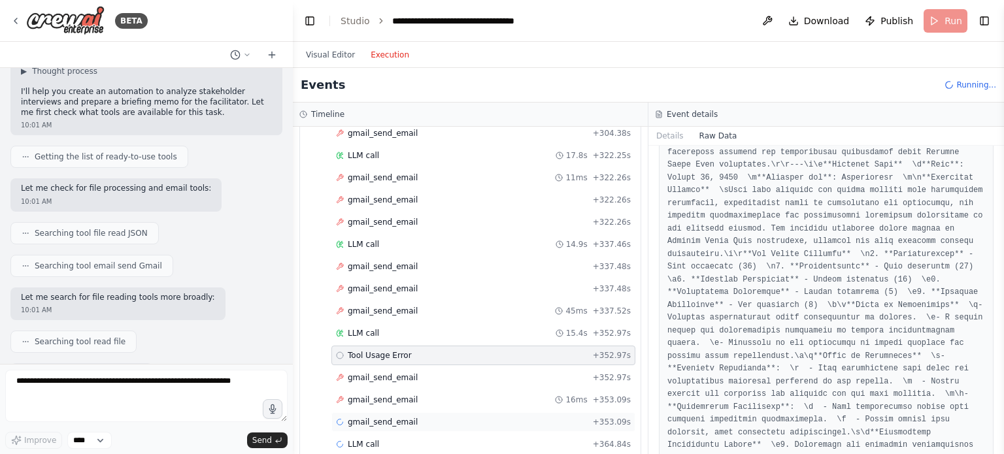
click at [417, 417] on div "gmail_send_email + 353.09s" at bounding box center [483, 422] width 295 height 10
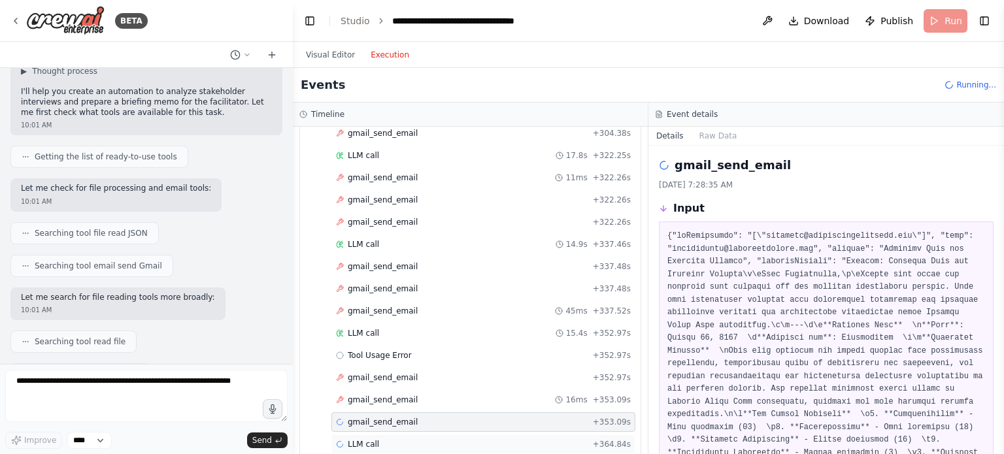
click at [403, 439] on div "LLM call + 364.84s" at bounding box center [483, 444] width 295 height 10
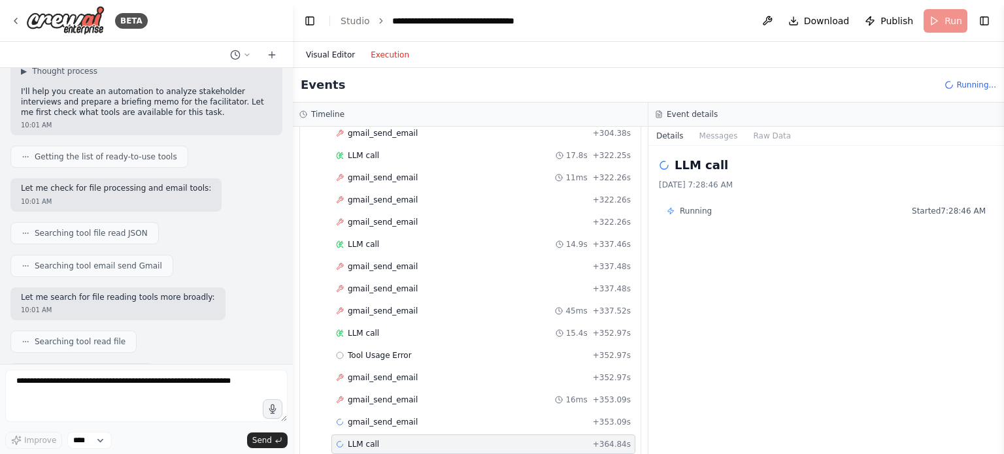
click at [337, 54] on button "Visual Editor" at bounding box center [330, 55] width 65 height 16
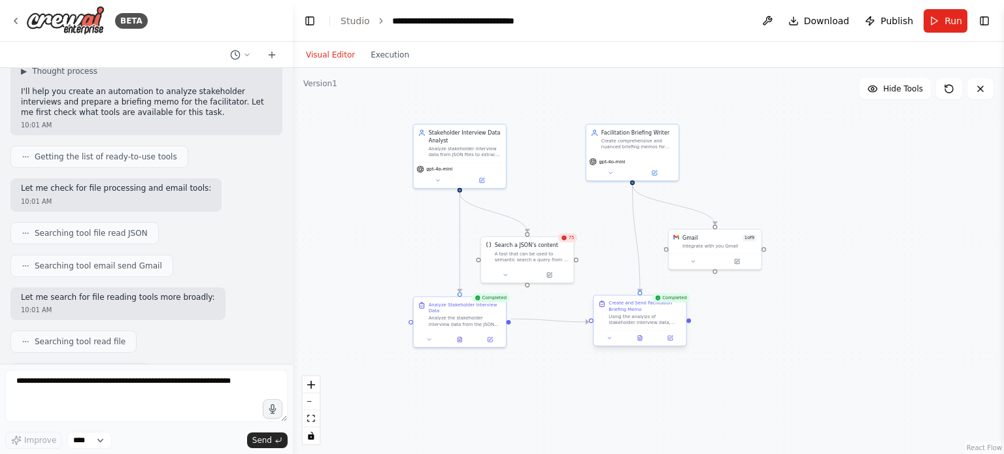
click at [641, 311] on div "Create and Send Facilitation Briefing Memo" at bounding box center [645, 306] width 73 height 12
click at [690, 245] on div "Integrate with you Gmail" at bounding box center [720, 245] width 75 height 6
click at [736, 260] on icon at bounding box center [737, 260] width 5 height 5
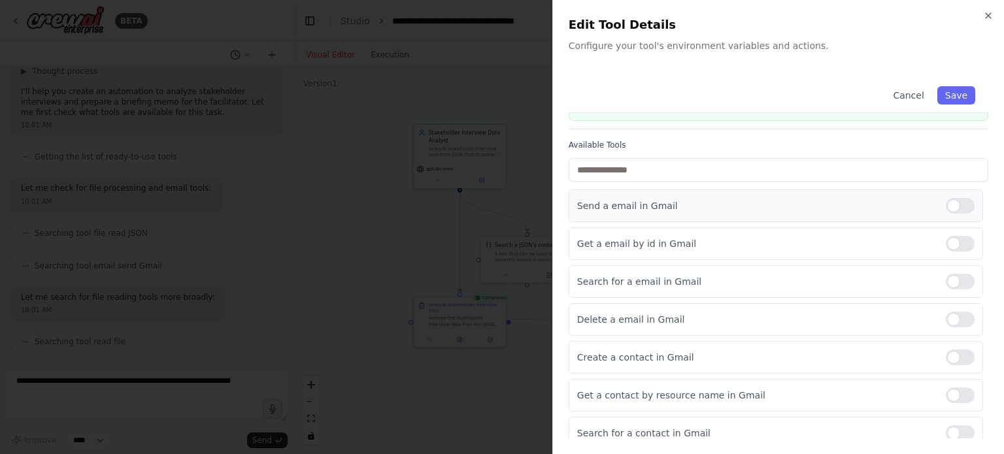
scroll to position [0, 0]
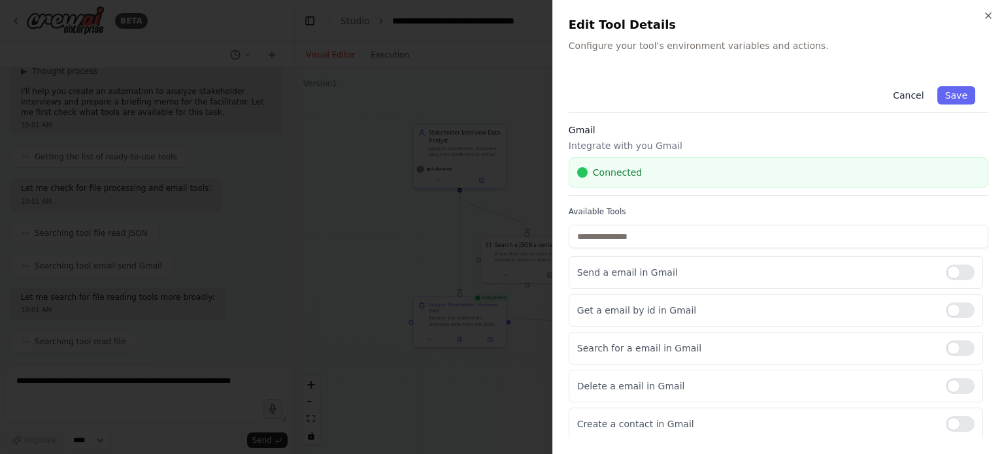
click at [915, 96] on button "Cancel" at bounding box center [908, 95] width 46 height 18
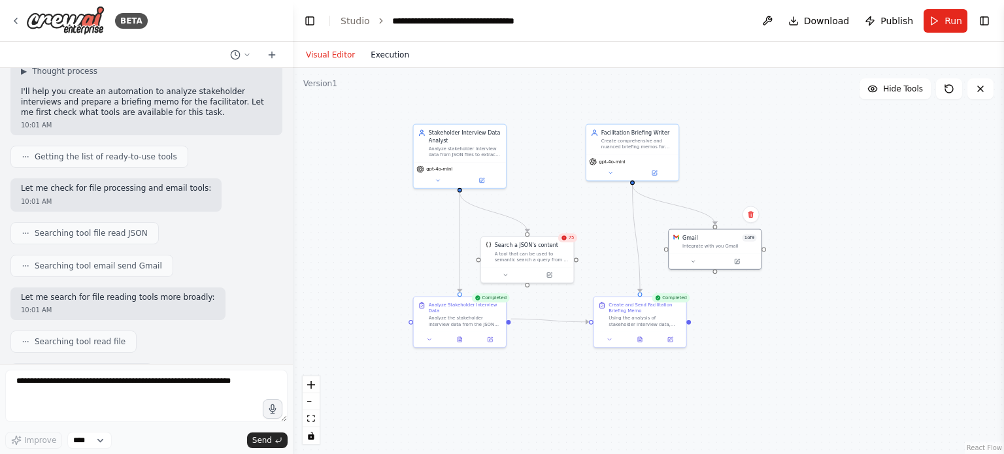
click at [376, 51] on button "Execution" at bounding box center [390, 55] width 54 height 16
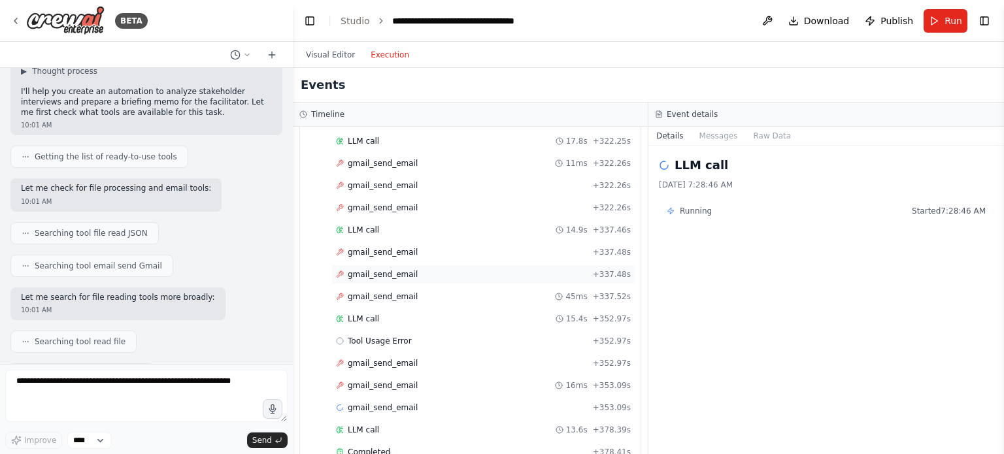
scroll to position [4439, 0]
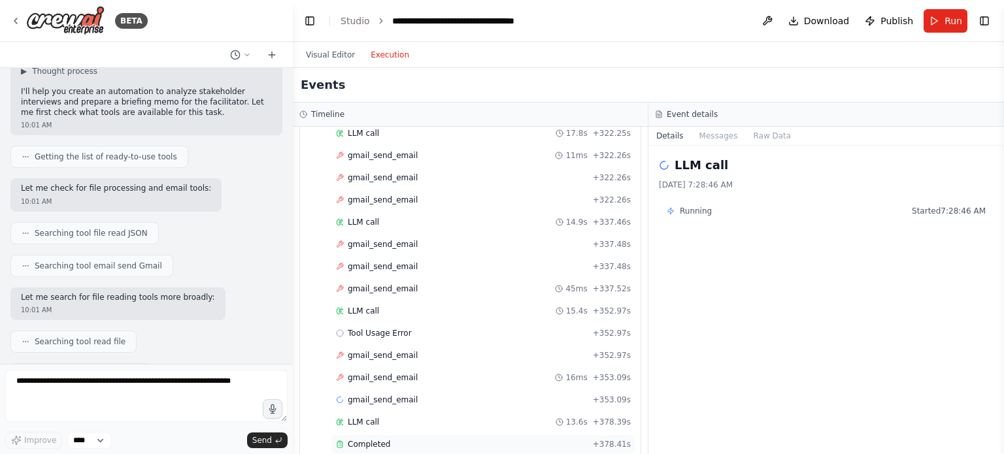
click at [428, 439] on div "Completed" at bounding box center [462, 444] width 252 height 10
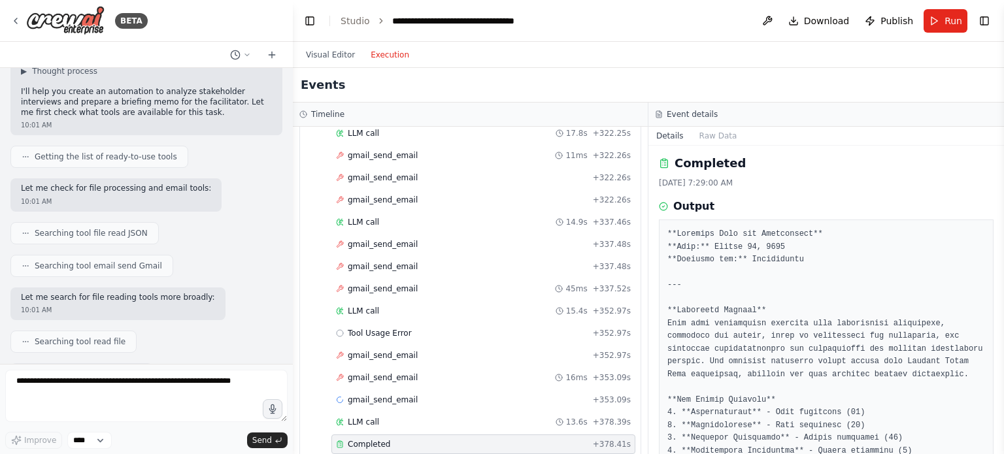
scroll to position [0, 0]
click at [721, 135] on button "Raw Data" at bounding box center [719, 136] width 54 height 18
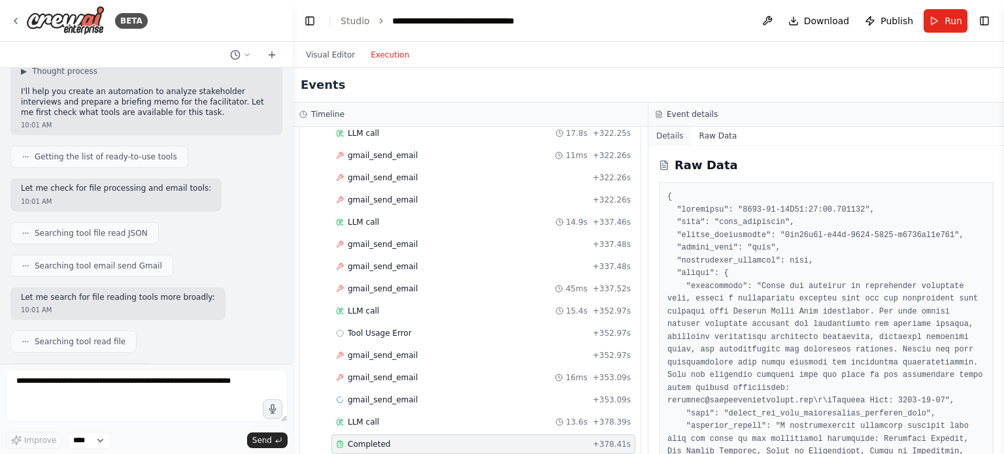
click at [668, 134] on button "Details" at bounding box center [670, 136] width 43 height 18
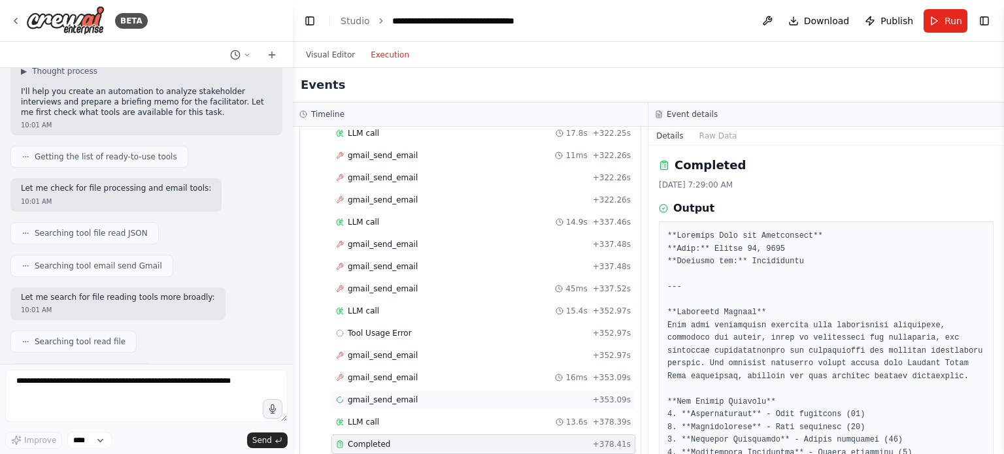
click at [386, 395] on span "gmail_send_email" at bounding box center [383, 400] width 70 height 10
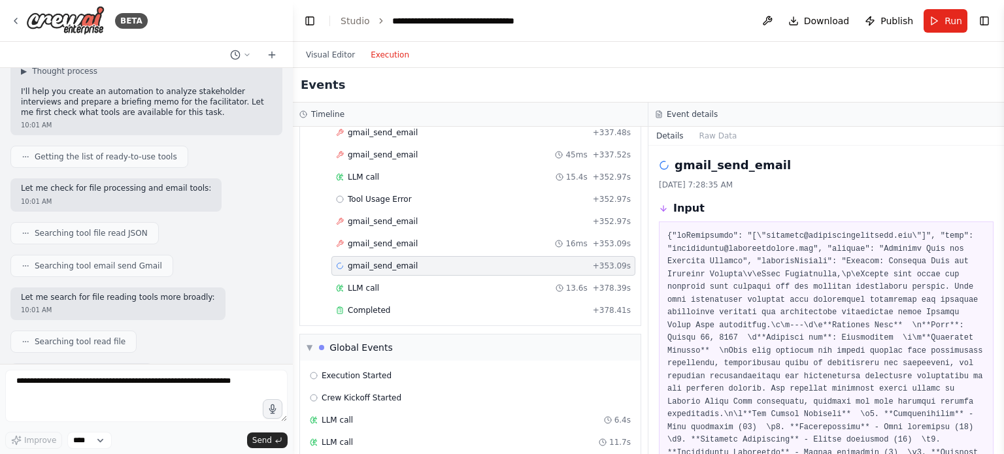
scroll to position [4578, 0]
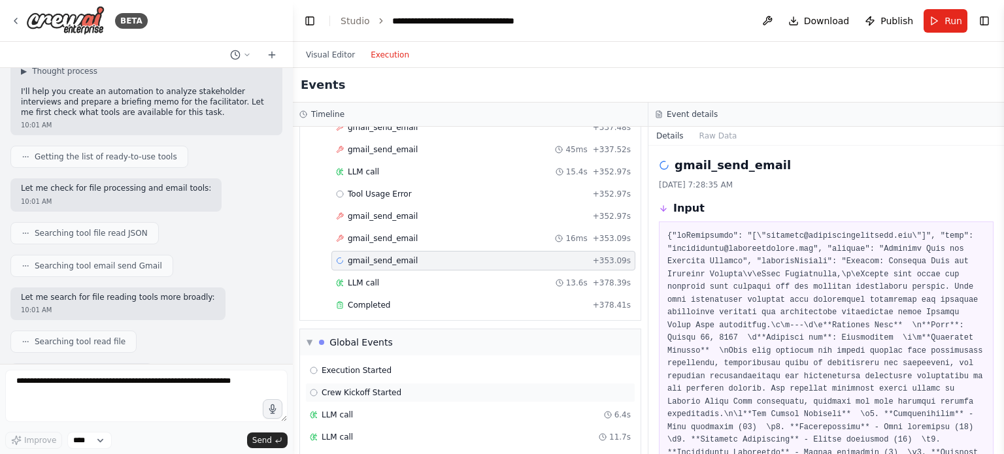
click at [451, 388] on div "Crew Kickoff Started" at bounding box center [470, 393] width 321 height 10
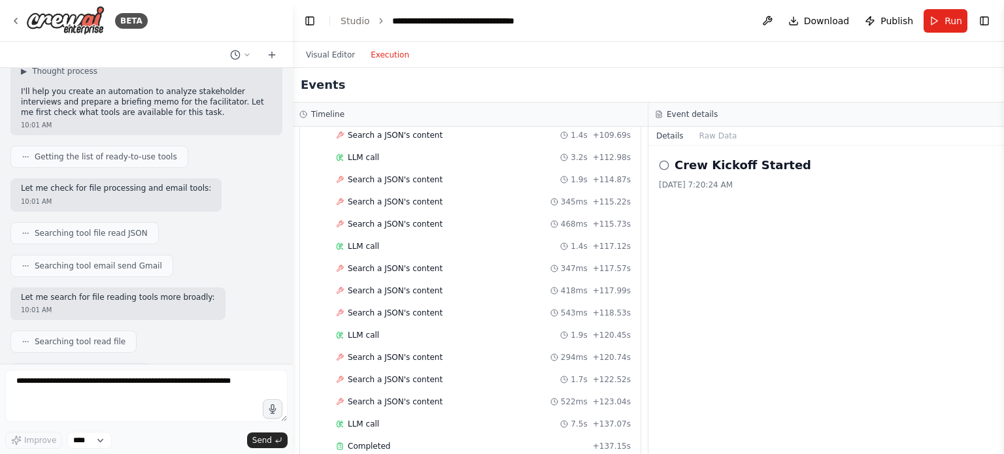
scroll to position [2289, 0]
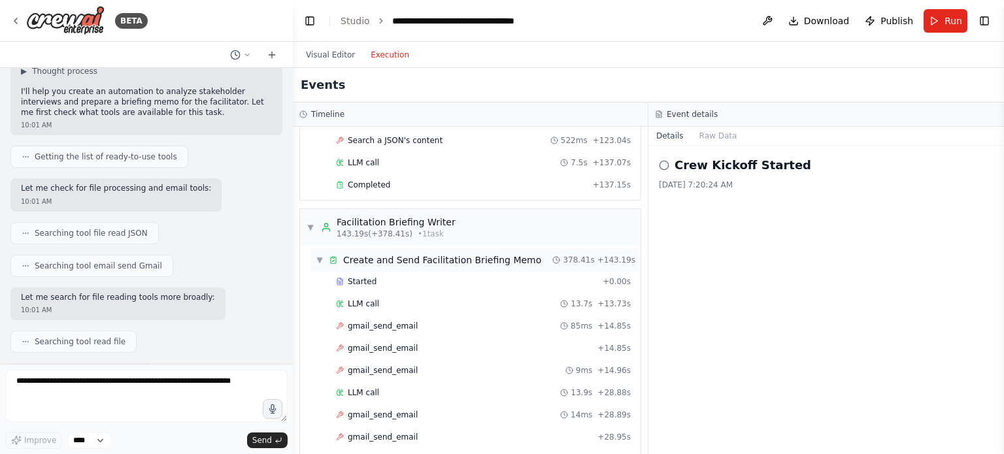
click at [319, 255] on span "▼" at bounding box center [320, 260] width 8 height 10
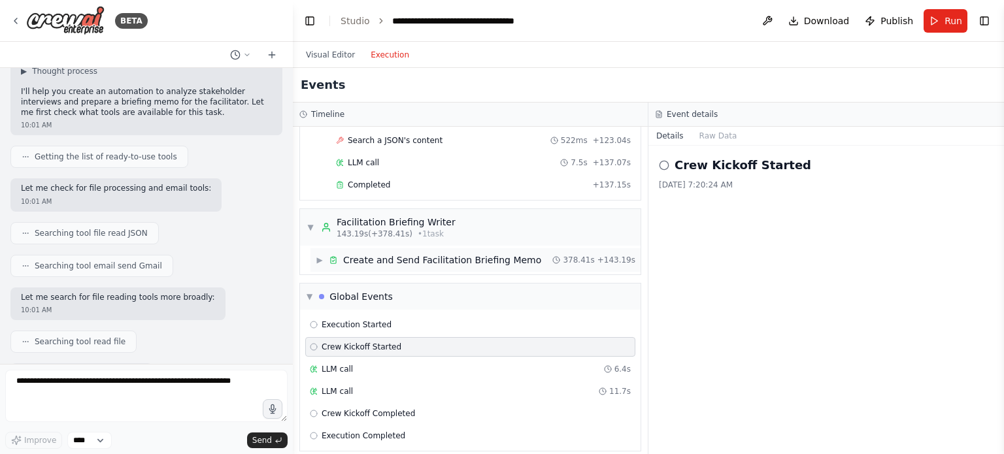
scroll to position [2271, 0]
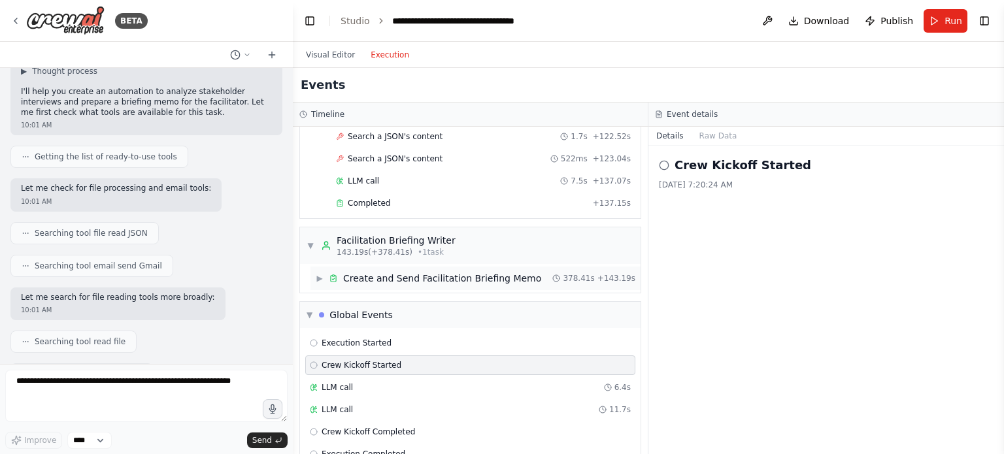
click at [416, 272] on div "Create and Send Facilitation Briefing Memo" at bounding box center [442, 278] width 198 height 13
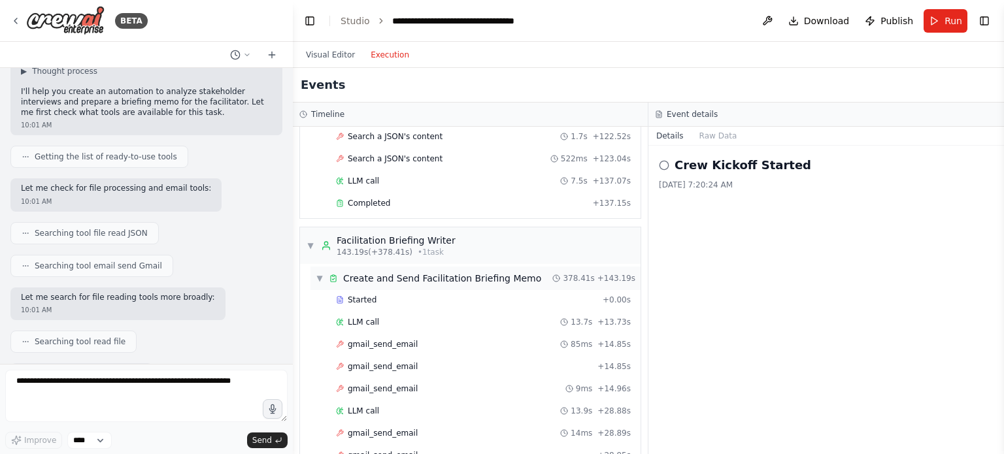
scroll to position [2289, 0]
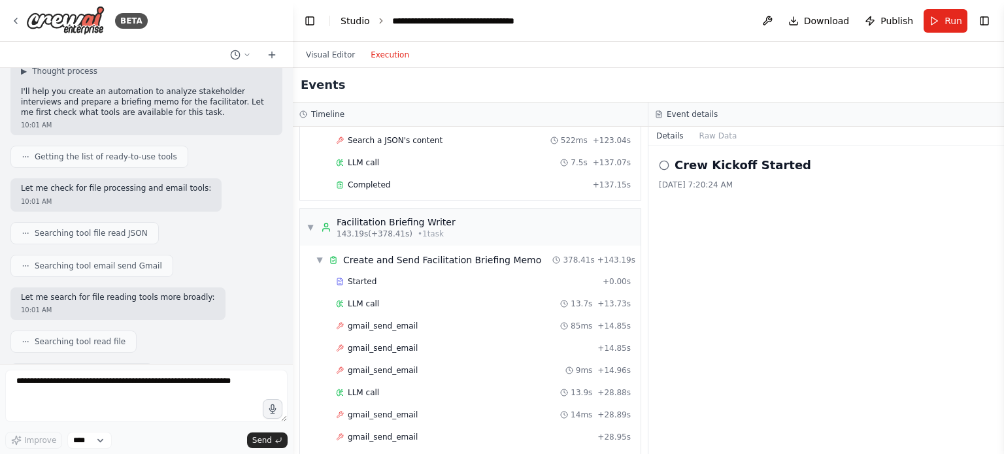
click at [347, 21] on link "Studio" at bounding box center [355, 21] width 29 height 10
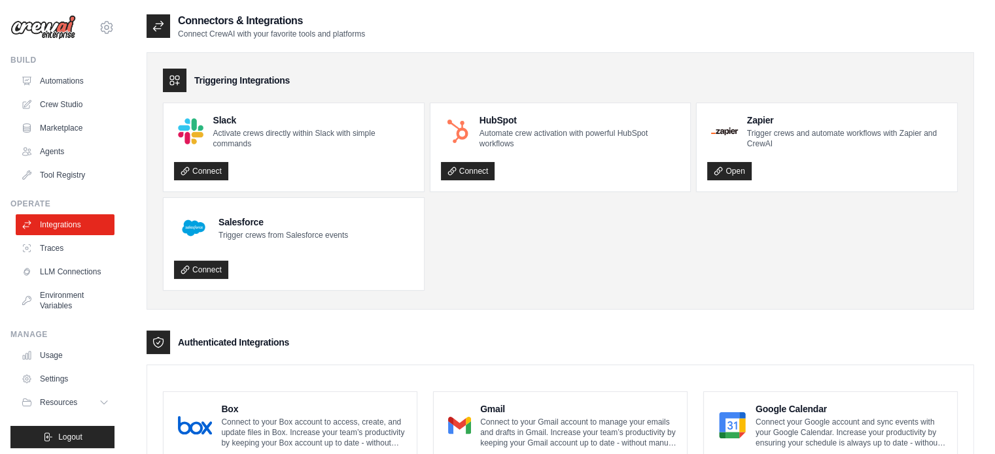
click at [532, 422] on p "Connect to your Gmail account to manage your emails and drafts in Gmail. Increa…" at bounding box center [578, 432] width 196 height 31
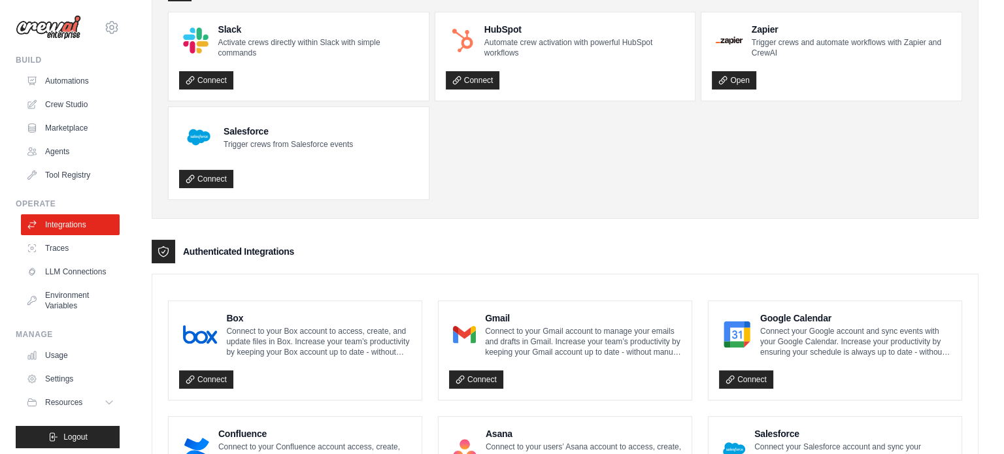
scroll to position [196, 0]
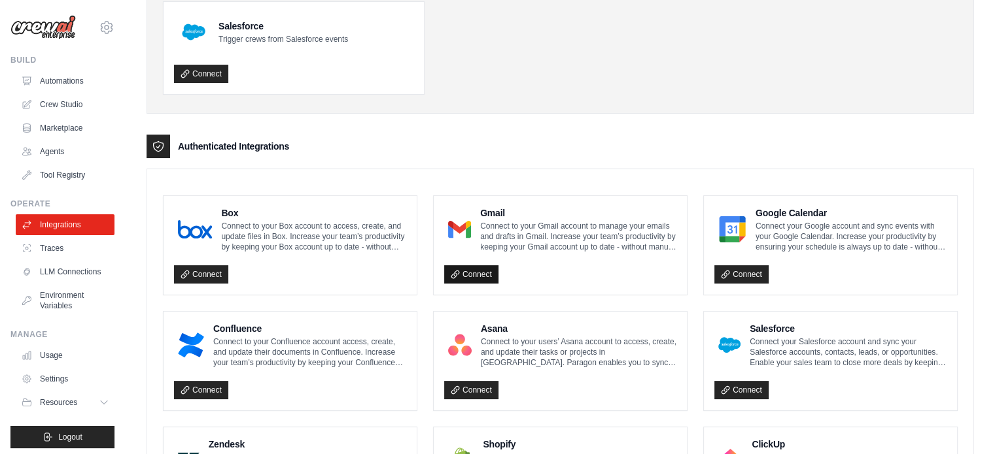
click at [481, 271] on link "Connect" at bounding box center [471, 274] width 54 height 18
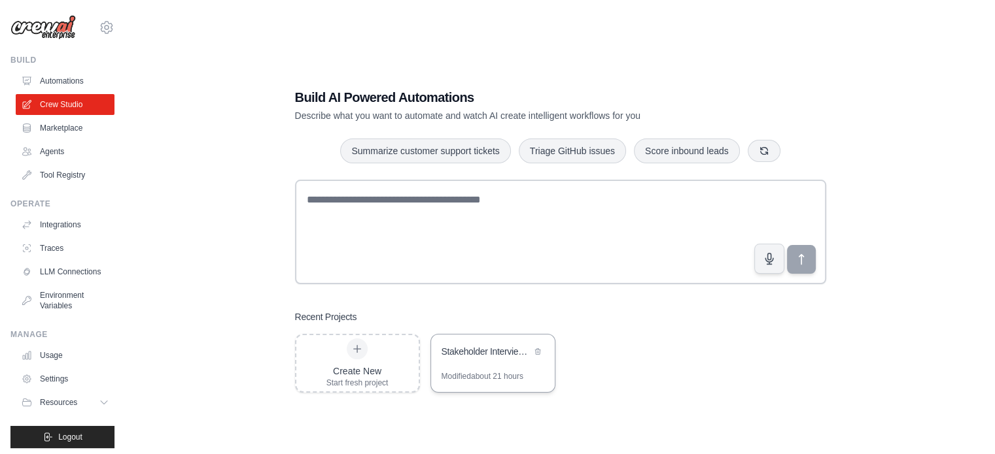
click at [521, 368] on div "Stakeholder Interview Briefing System" at bounding box center [493, 353] width 124 height 37
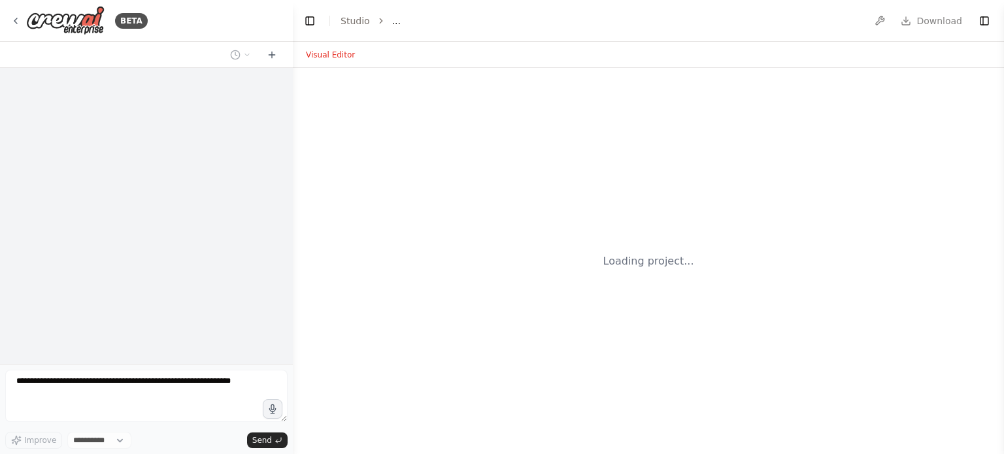
select select "****"
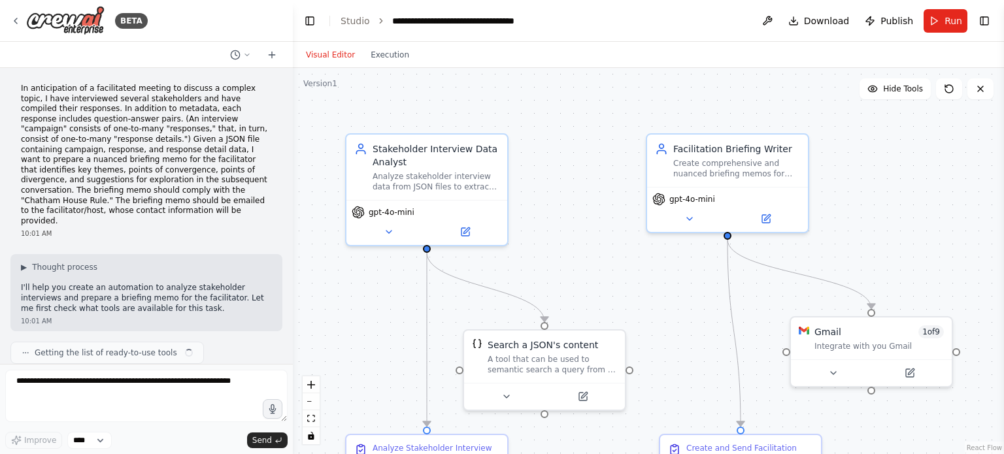
scroll to position [771, 0]
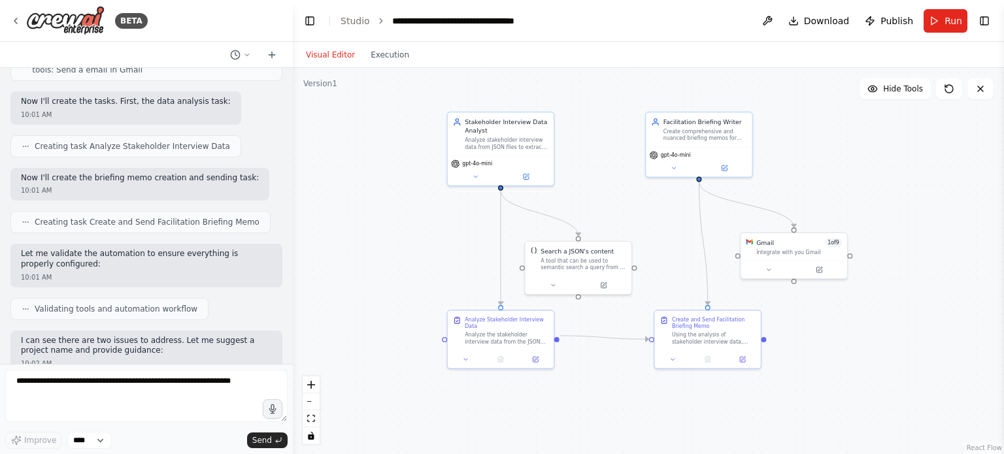
drag, startPoint x: 808, startPoint y: 209, endPoint x: 793, endPoint y: 177, distance: 35.7
click at [793, 177] on div ".deletable-edge-delete-btn { width: 20px; height: 20px; border: 0px solid #ffff…" at bounding box center [648, 261] width 711 height 386
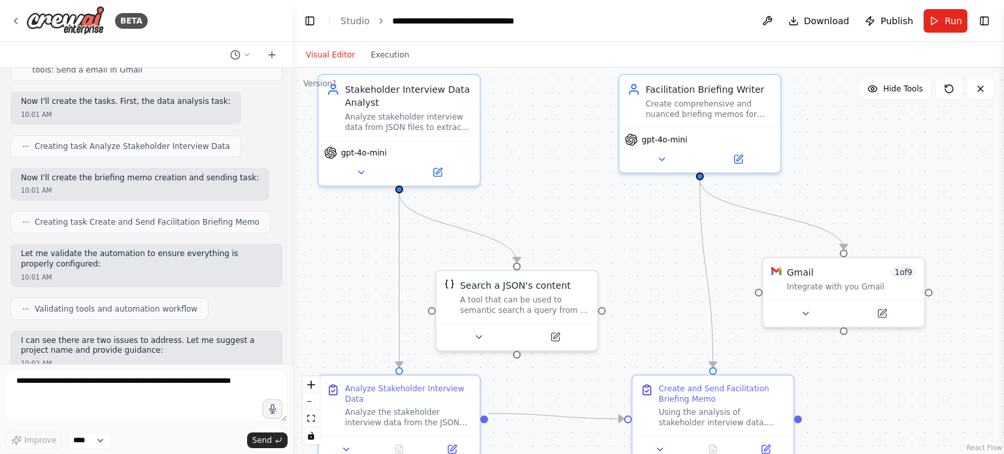
drag, startPoint x: 840, startPoint y: 201, endPoint x: 861, endPoint y: 191, distance: 23.4
click at [863, 191] on div ".deletable-edge-delete-btn { width: 20px; height: 20px; border: 0px solid #ffff…" at bounding box center [648, 261] width 711 height 386
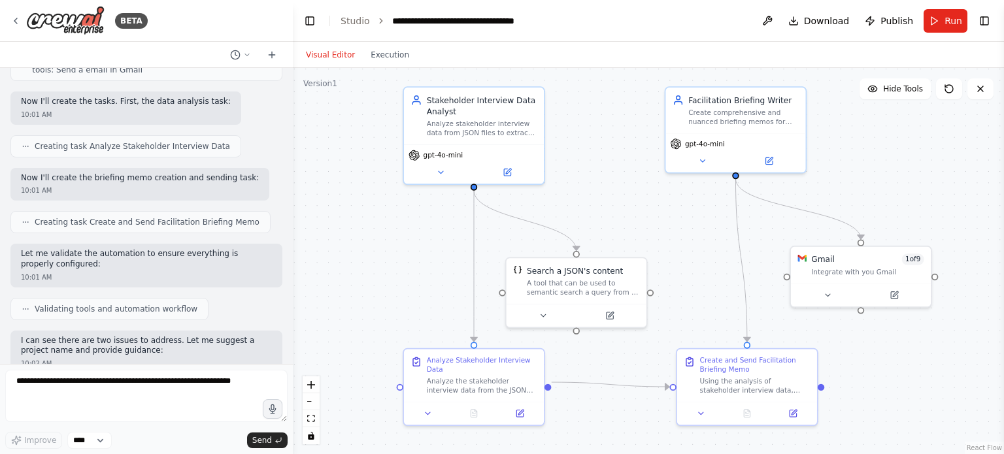
drag, startPoint x: 869, startPoint y: 188, endPoint x: 884, endPoint y: 185, distance: 15.3
click at [884, 185] on div ".deletable-edge-delete-btn { width: 20px; height: 20px; border: 0px solid #ffff…" at bounding box center [648, 261] width 711 height 386
click at [308, 19] on button "Toggle Left Sidebar" at bounding box center [310, 21] width 18 height 18
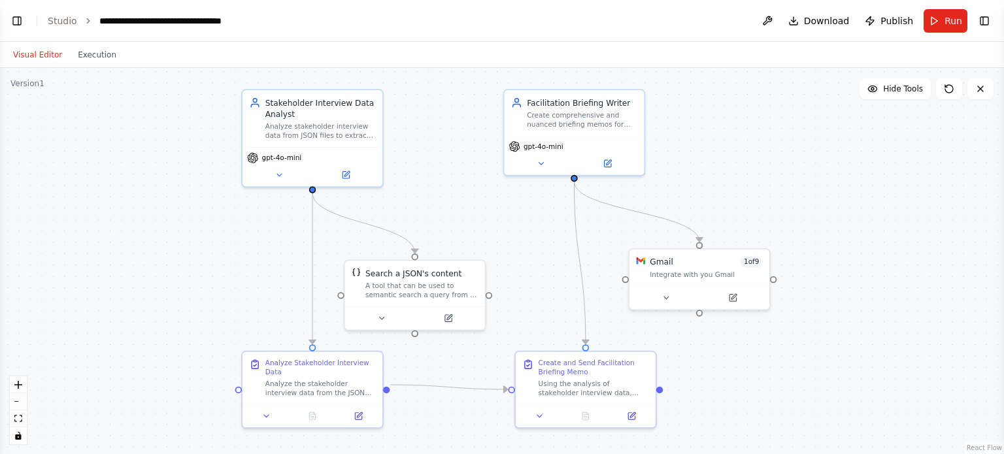
drag, startPoint x: 564, startPoint y: 175, endPoint x: 696, endPoint y: 177, distance: 131.5
click at [696, 177] on div ".deletable-edge-delete-btn { width: 20px; height: 20px; border: 0px solid #ffff…" at bounding box center [502, 261] width 1004 height 386
